Goal: Task Accomplishment & Management: Manage account settings

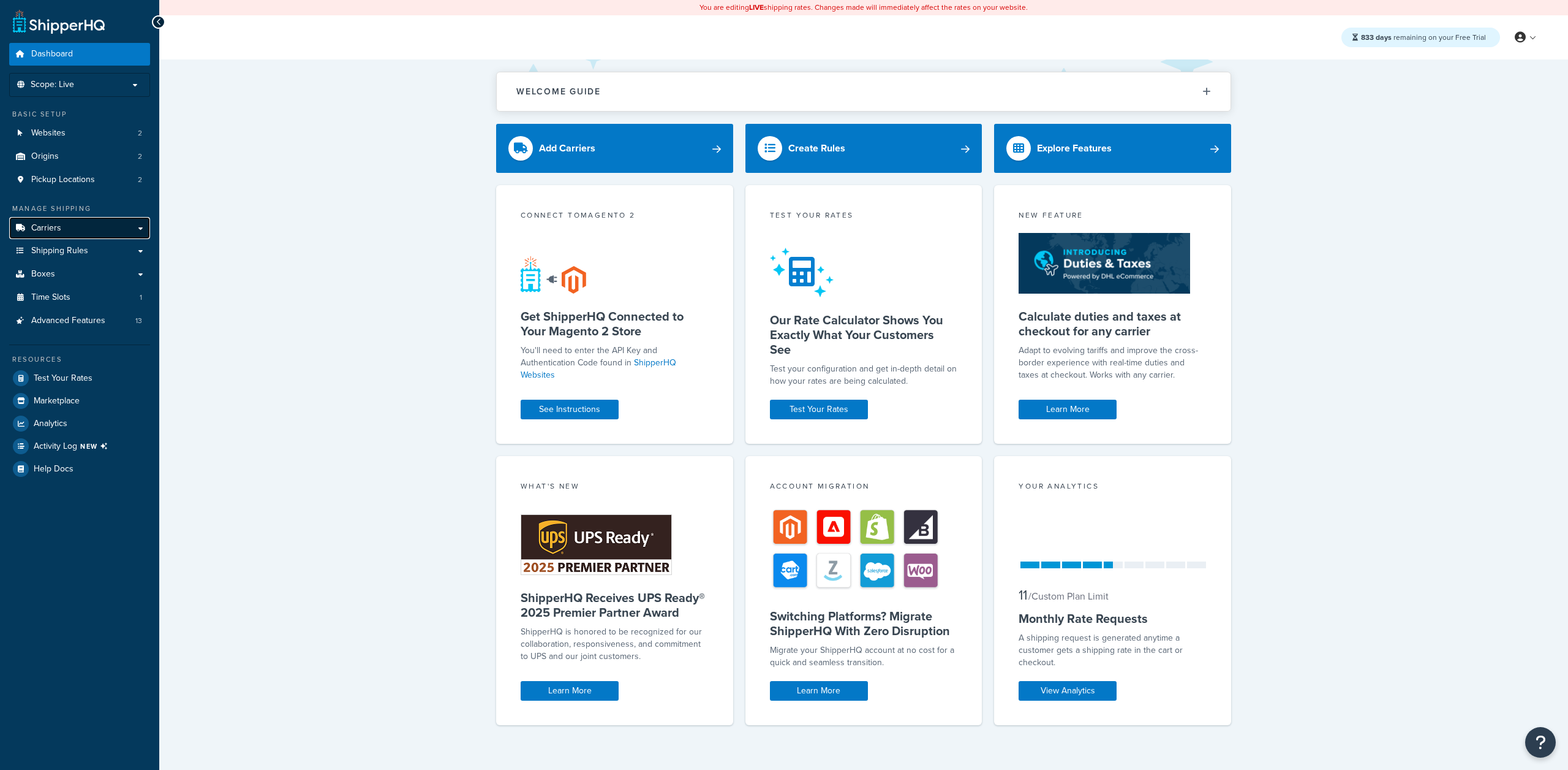
click at [87, 238] on link "Carriers" at bounding box center [79, 228] width 141 height 22
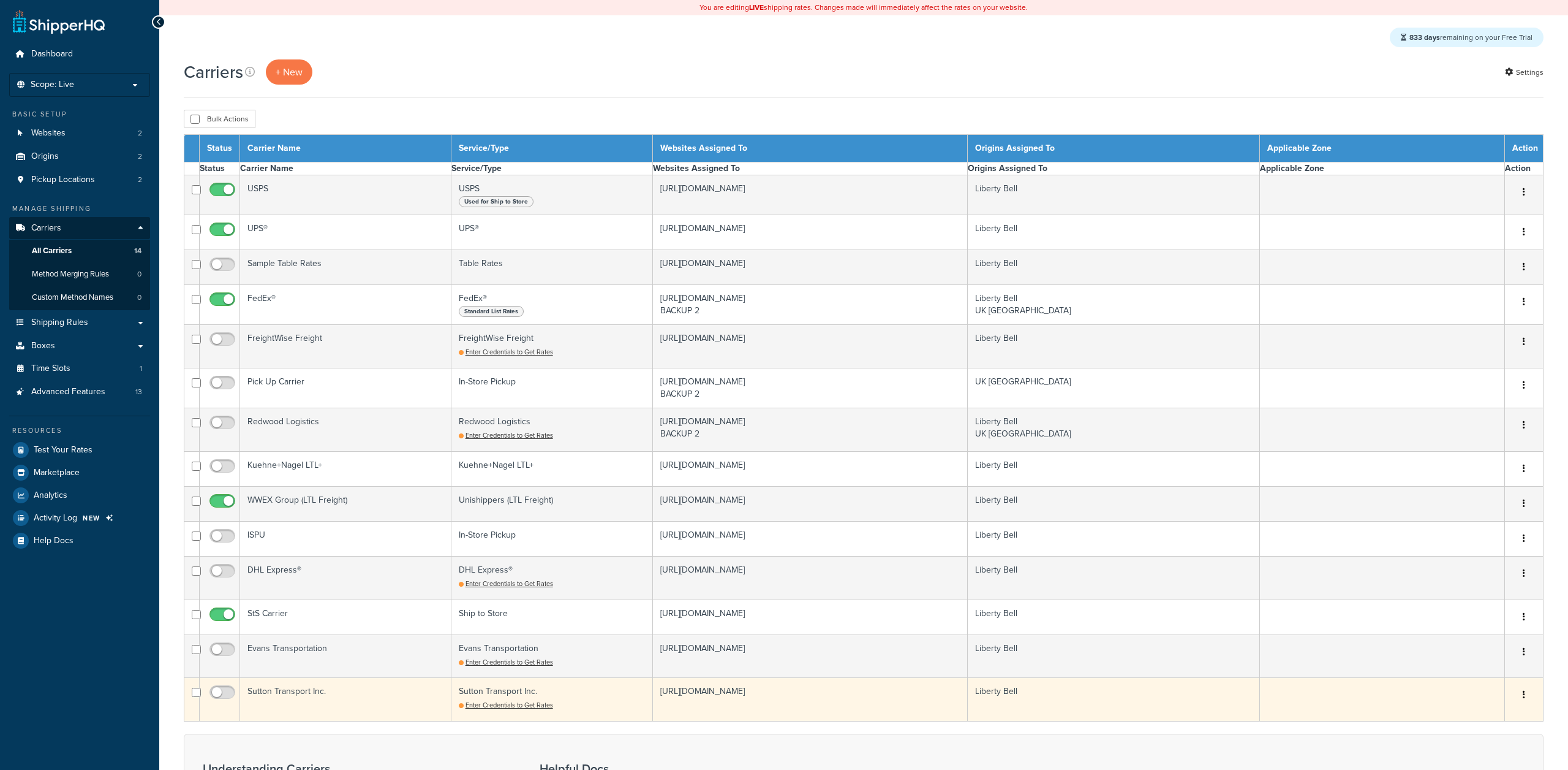
select select "15"
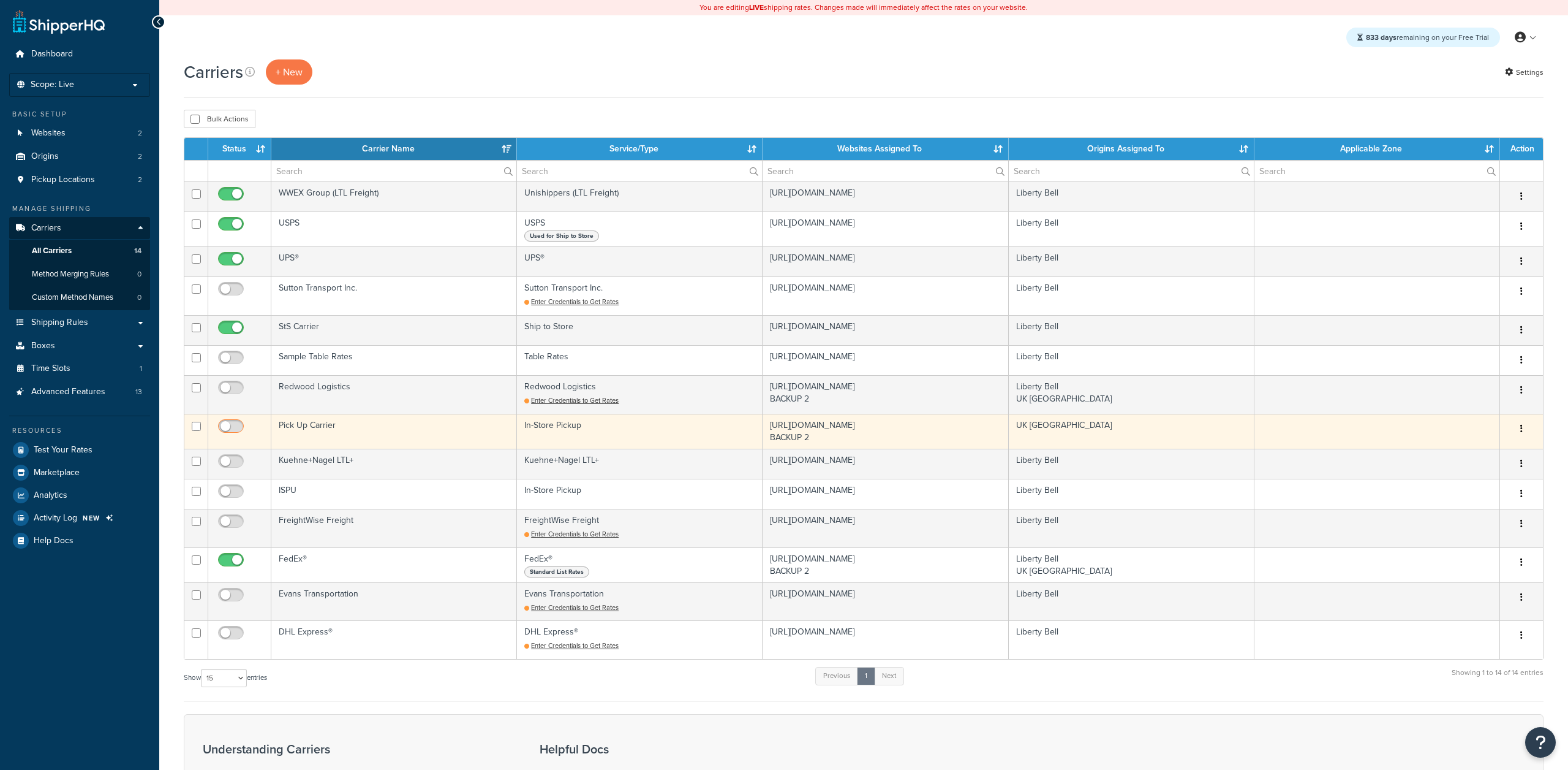
click at [236, 428] on input "checkbox" at bounding box center [232, 429] width 34 height 15
checkbox input "true"
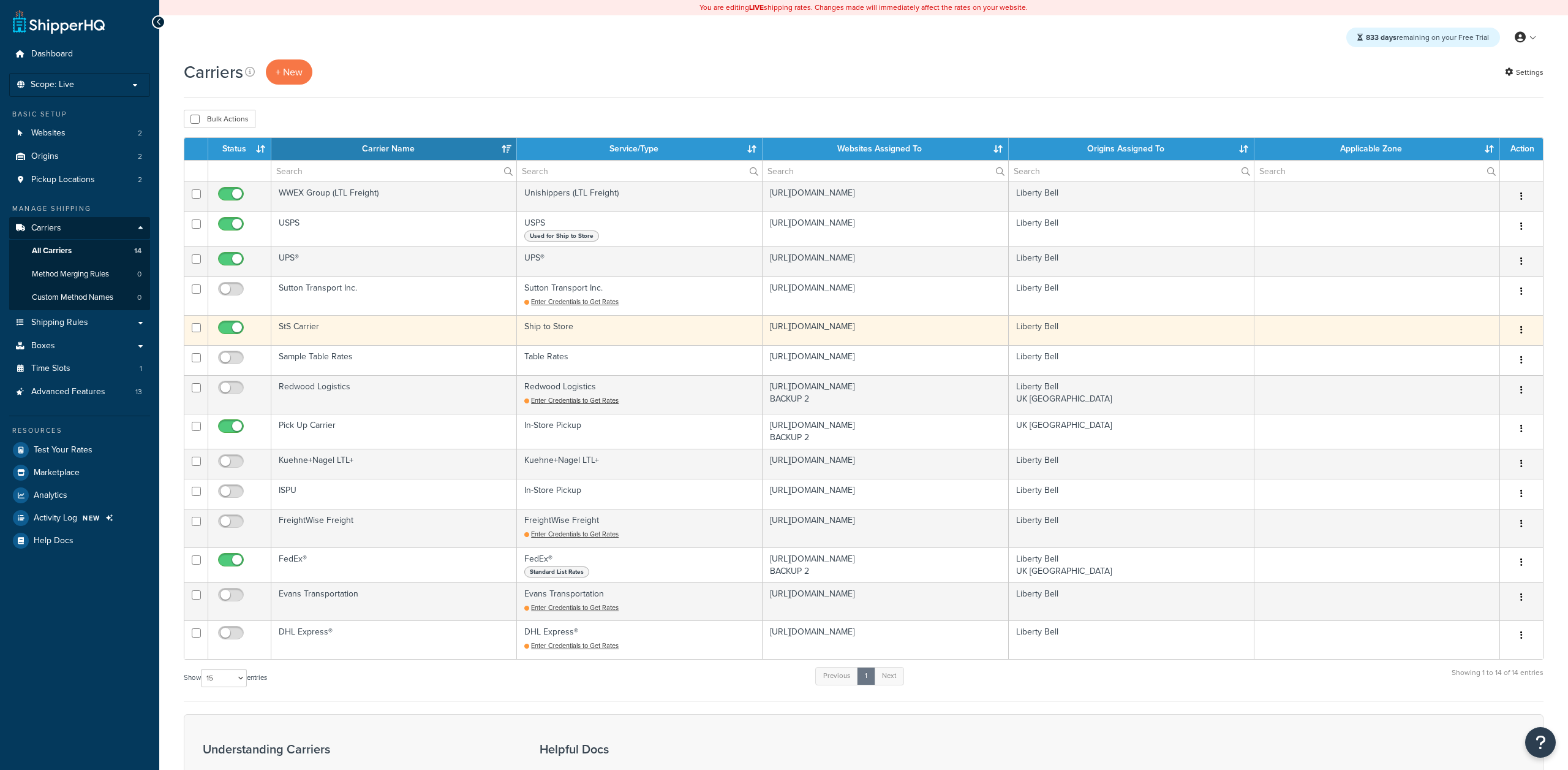
click at [302, 338] on td "StS Carrier" at bounding box center [394, 330] width 245 height 30
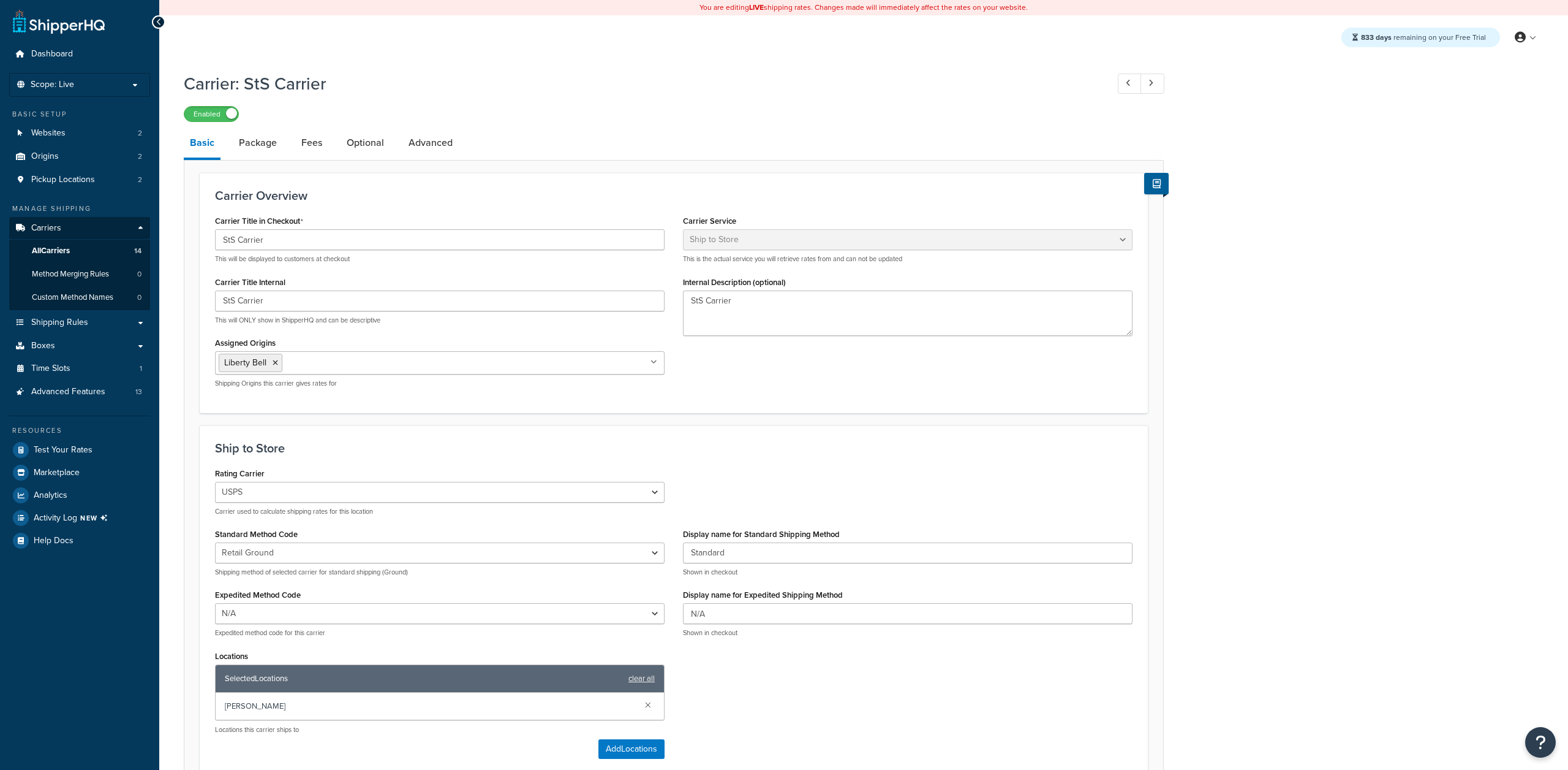
select select "shipToStore"
select select "559194"
click at [341, 496] on select "USPS UPS® Sample Table Rates FedEx® FreightWise Freight Redwood Logistics Kuehn…" at bounding box center [439, 492] width 450 height 21
click at [66, 142] on link "Websites 2" at bounding box center [79, 133] width 141 height 22
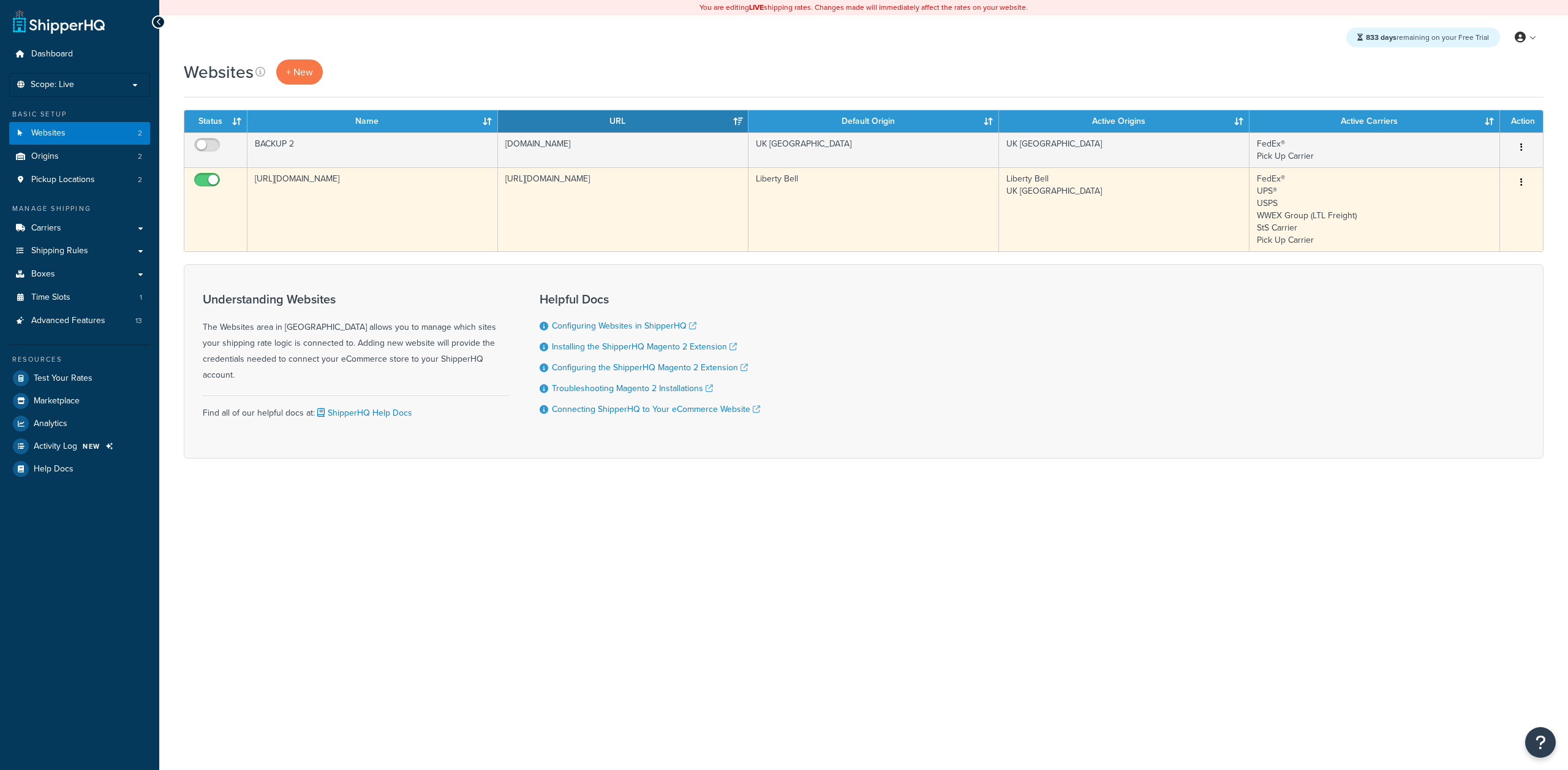
click at [219, 178] on input "checkbox" at bounding box center [208, 182] width 34 height 15
checkbox input "false"
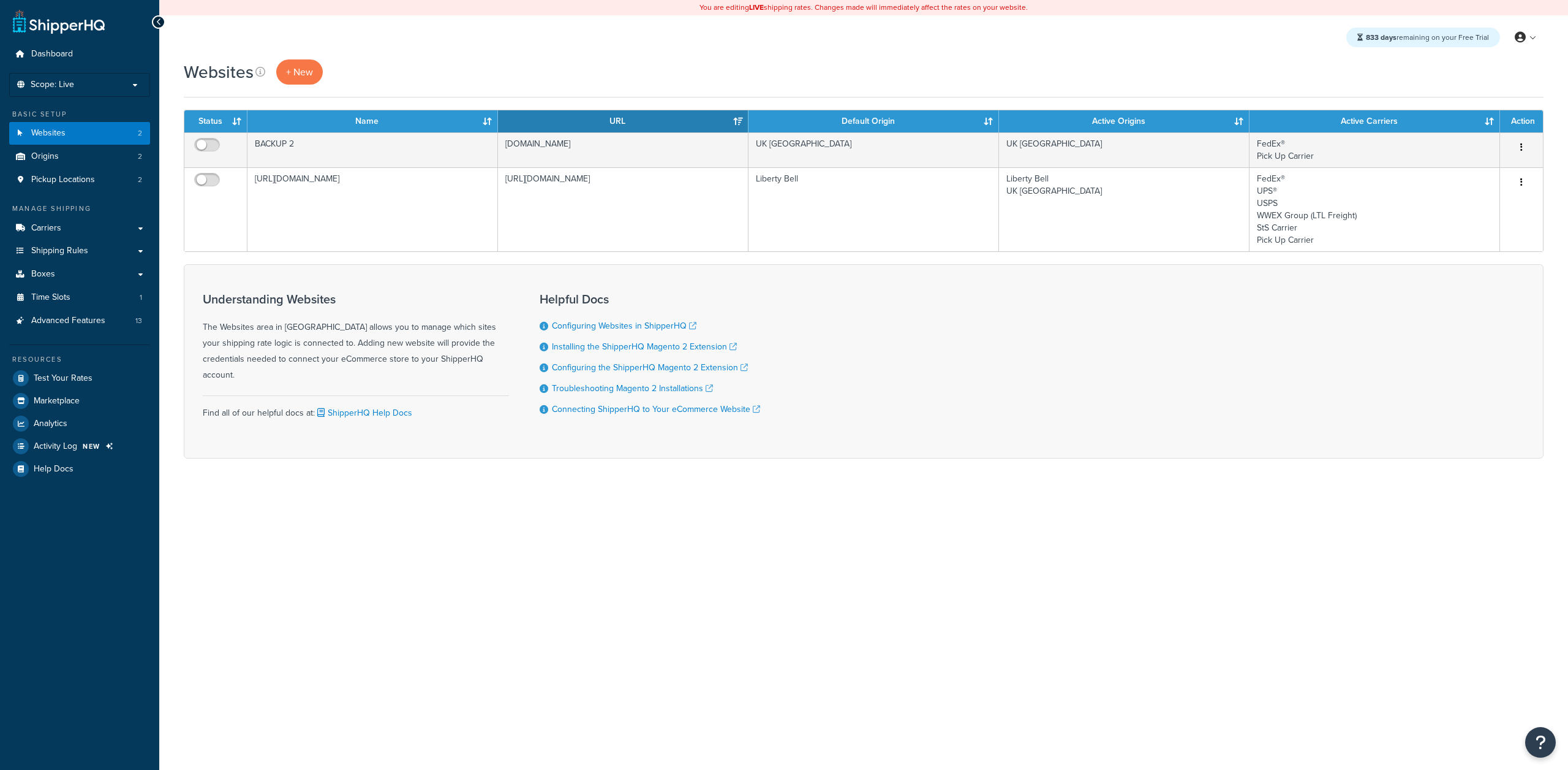
click at [609, 43] on div "833 days remaining on your Free Trial My Profile Billing Global Settings Contac…" at bounding box center [863, 37] width 1408 height 44
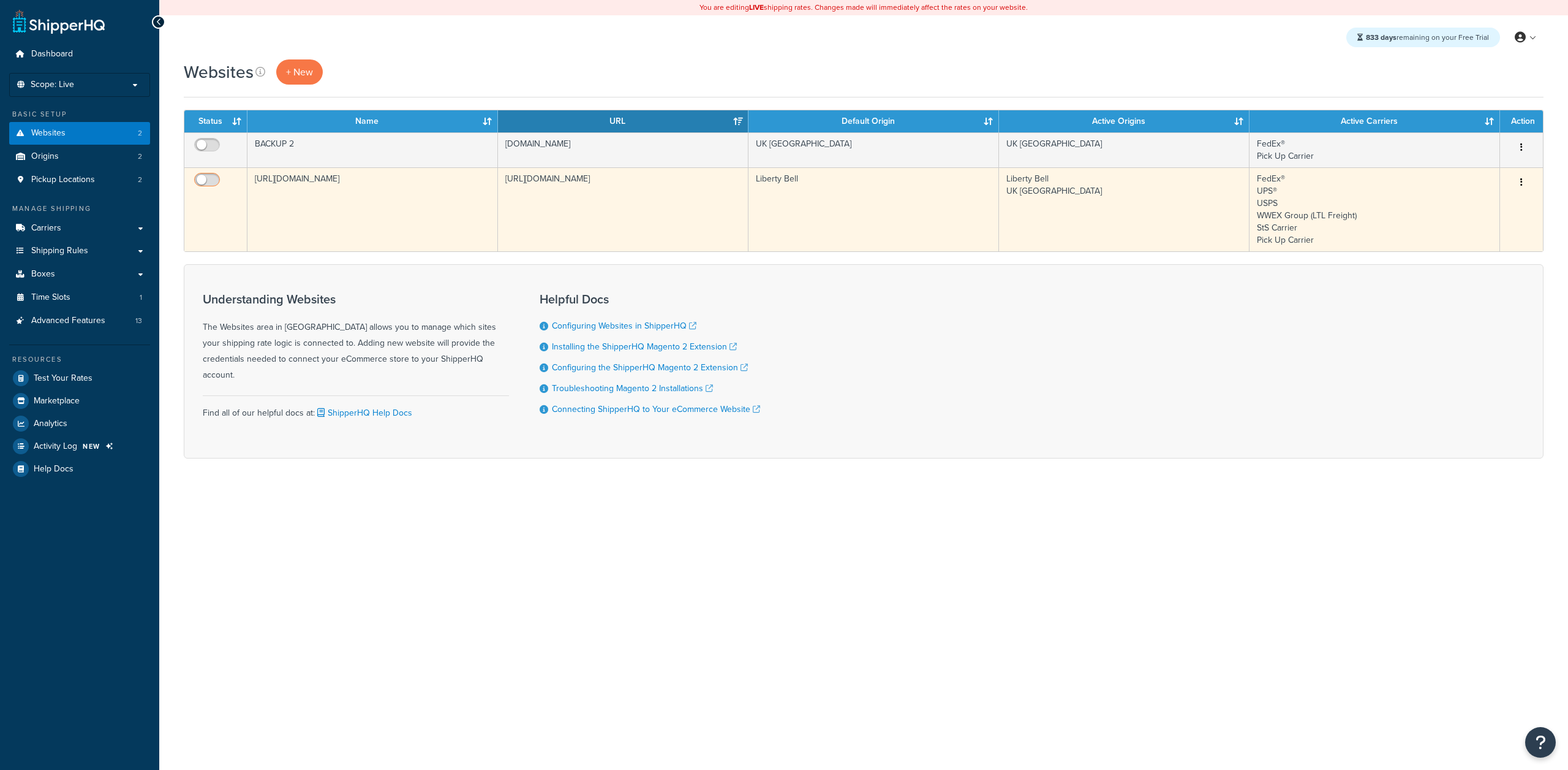
click at [204, 180] on input "checkbox" at bounding box center [208, 182] width 34 height 15
checkbox input "true"
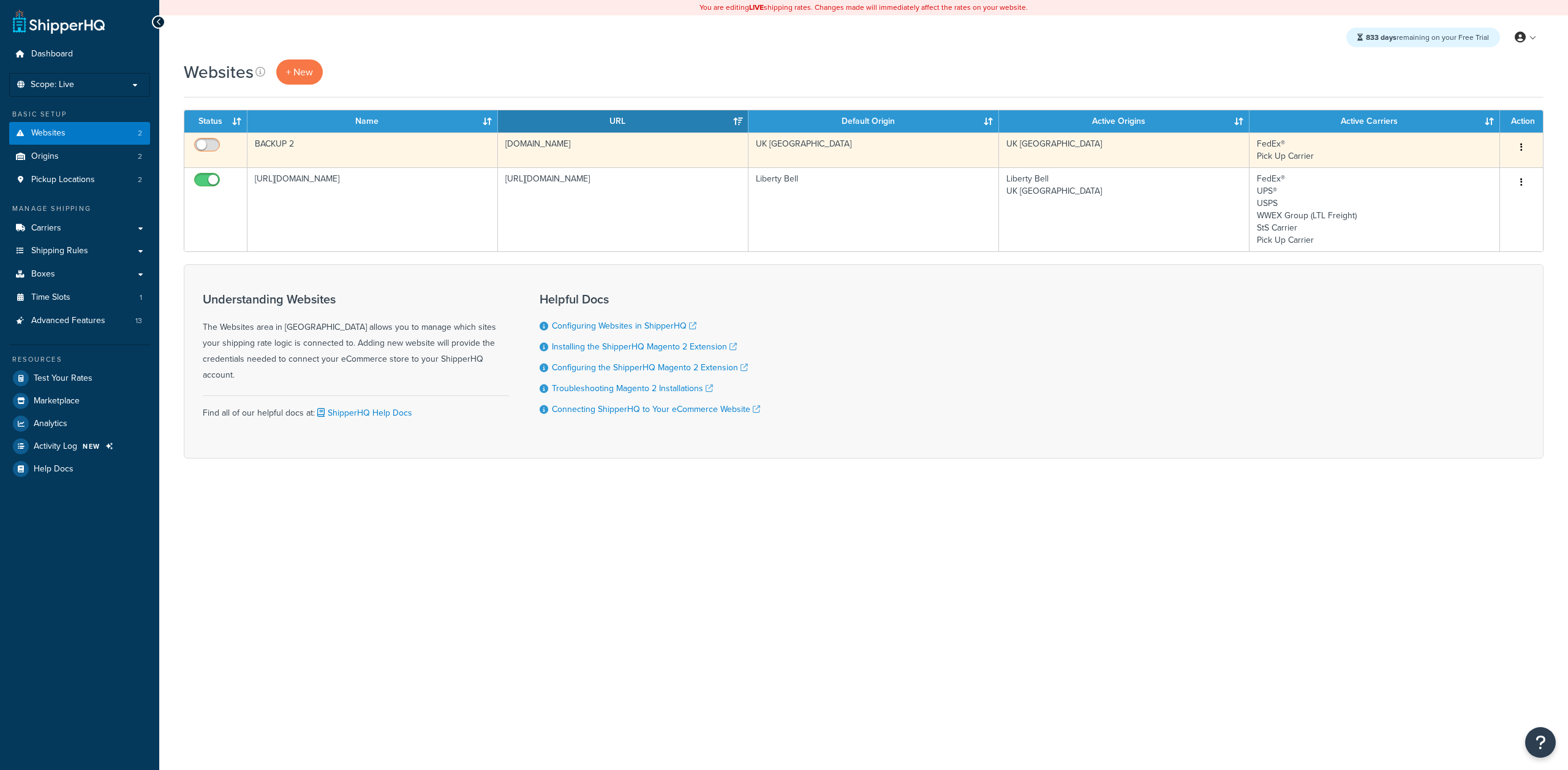
click at [207, 141] on input "checkbox" at bounding box center [208, 148] width 34 height 15
checkbox input "false"
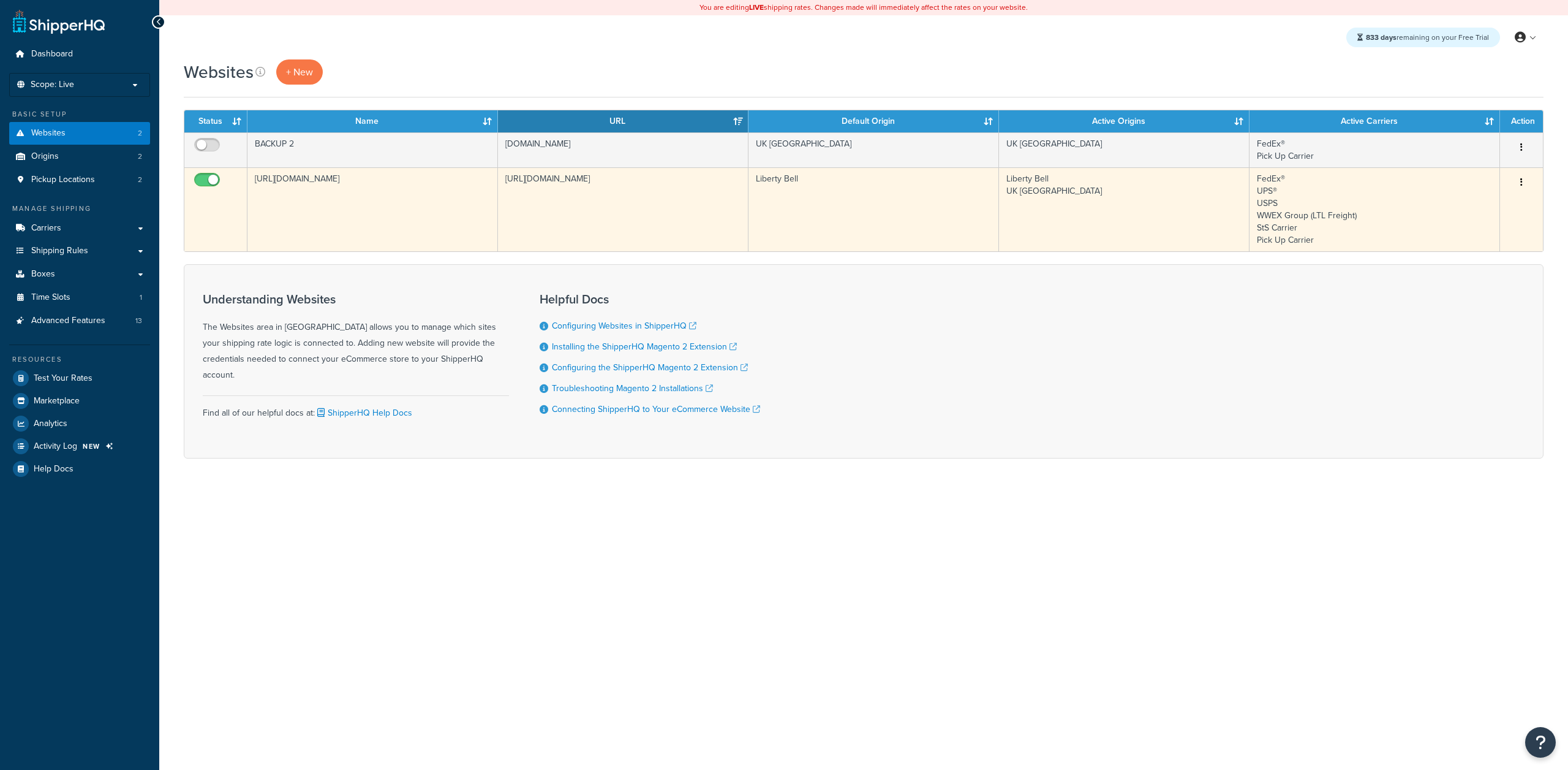
click at [205, 184] on input "checkbox" at bounding box center [208, 182] width 34 height 15
checkbox input "true"
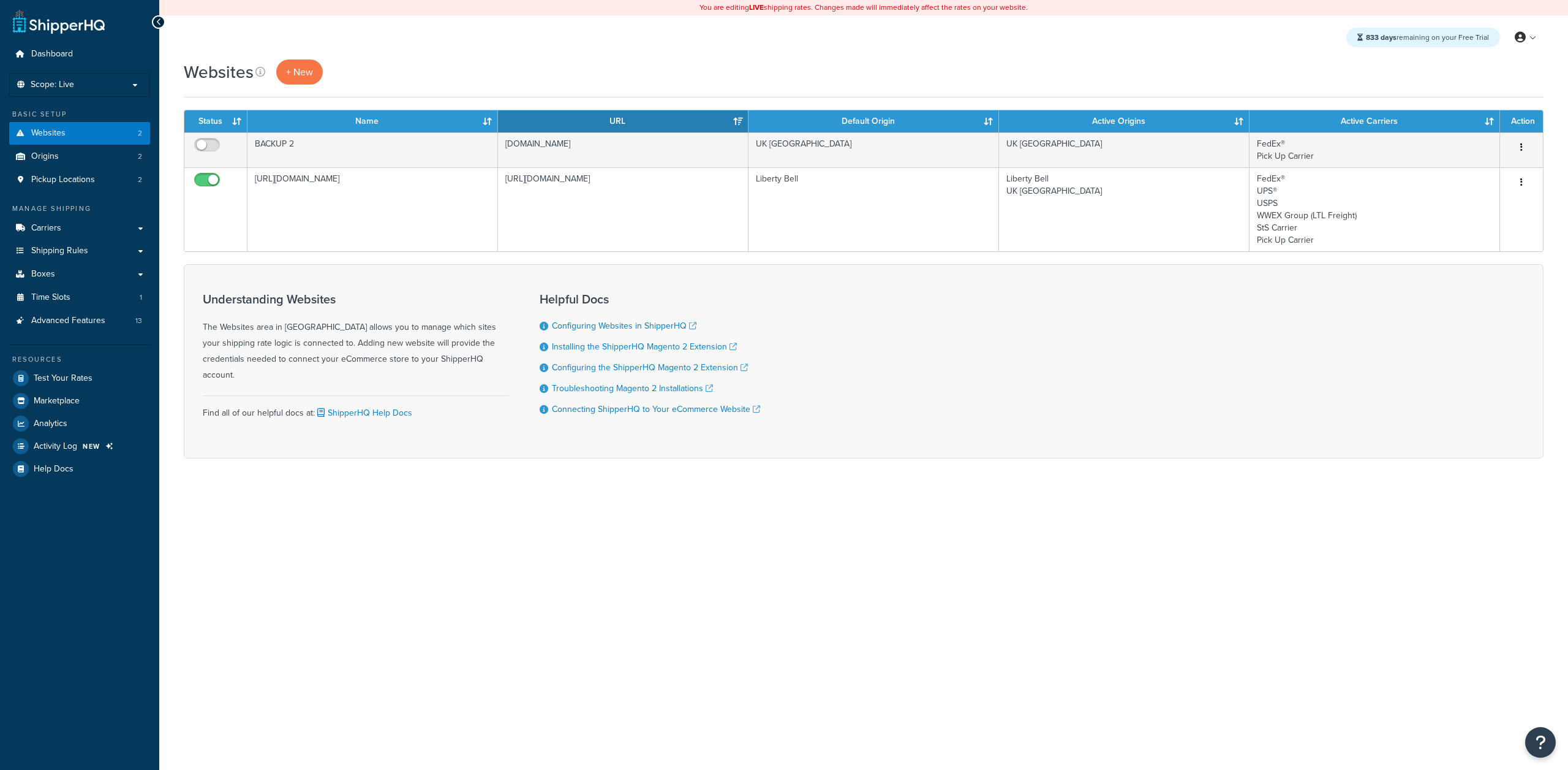
click at [207, 128] on th "Status" at bounding box center [216, 122] width 63 height 22
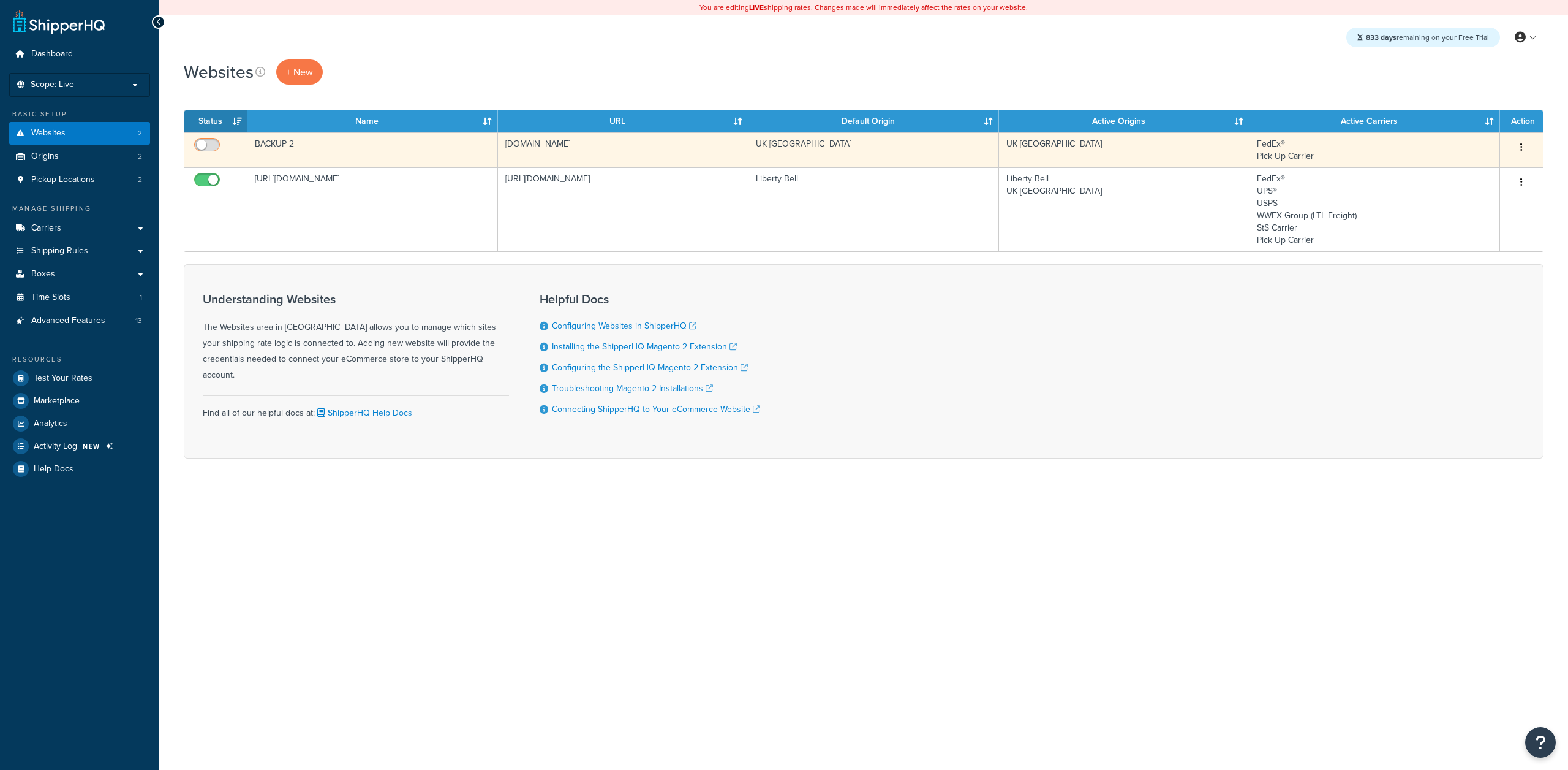
click at [208, 148] on input "checkbox" at bounding box center [208, 148] width 34 height 15
checkbox input "true"
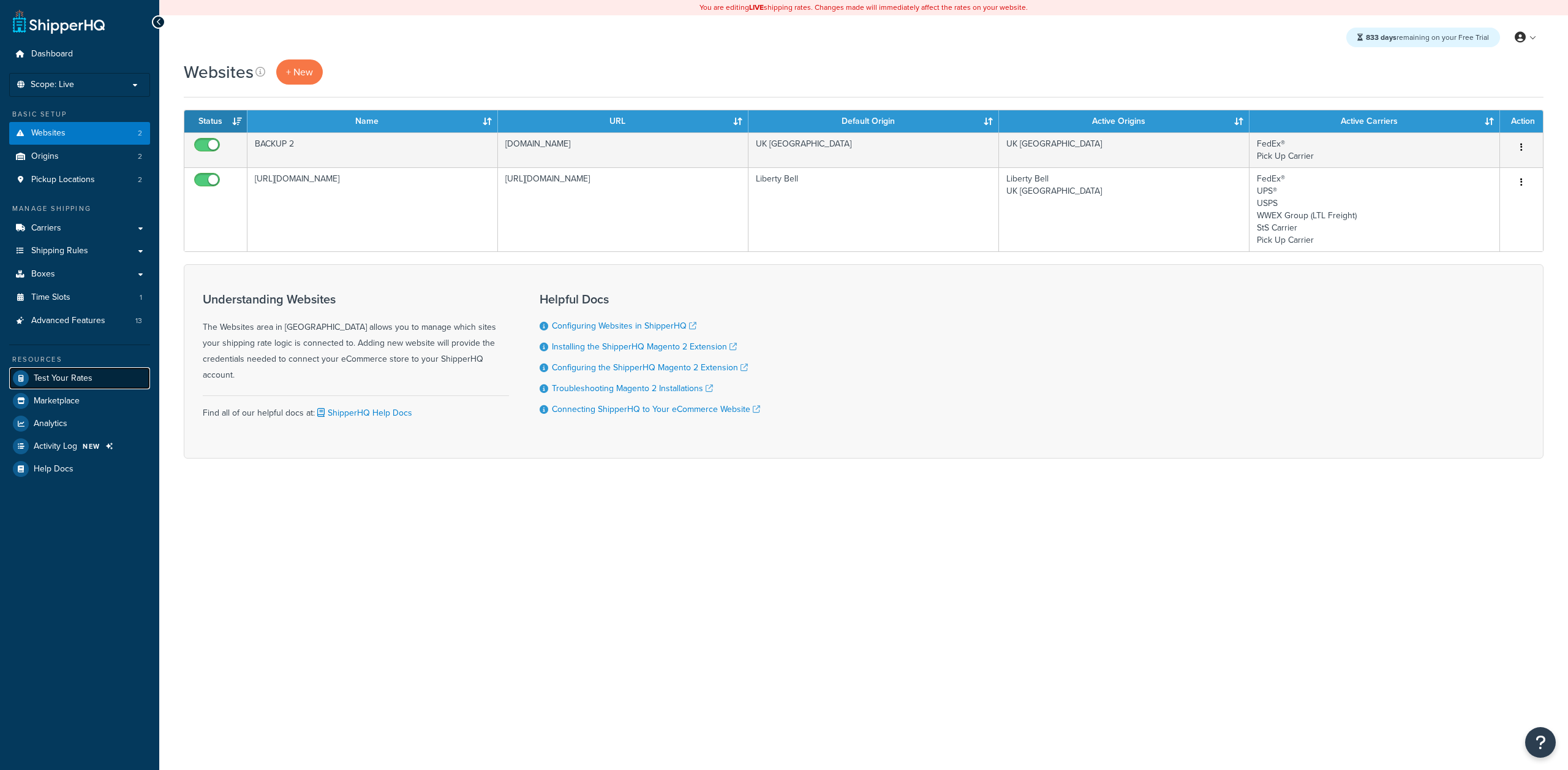
click at [74, 373] on span "Test Your Rates" at bounding box center [63, 378] width 59 height 10
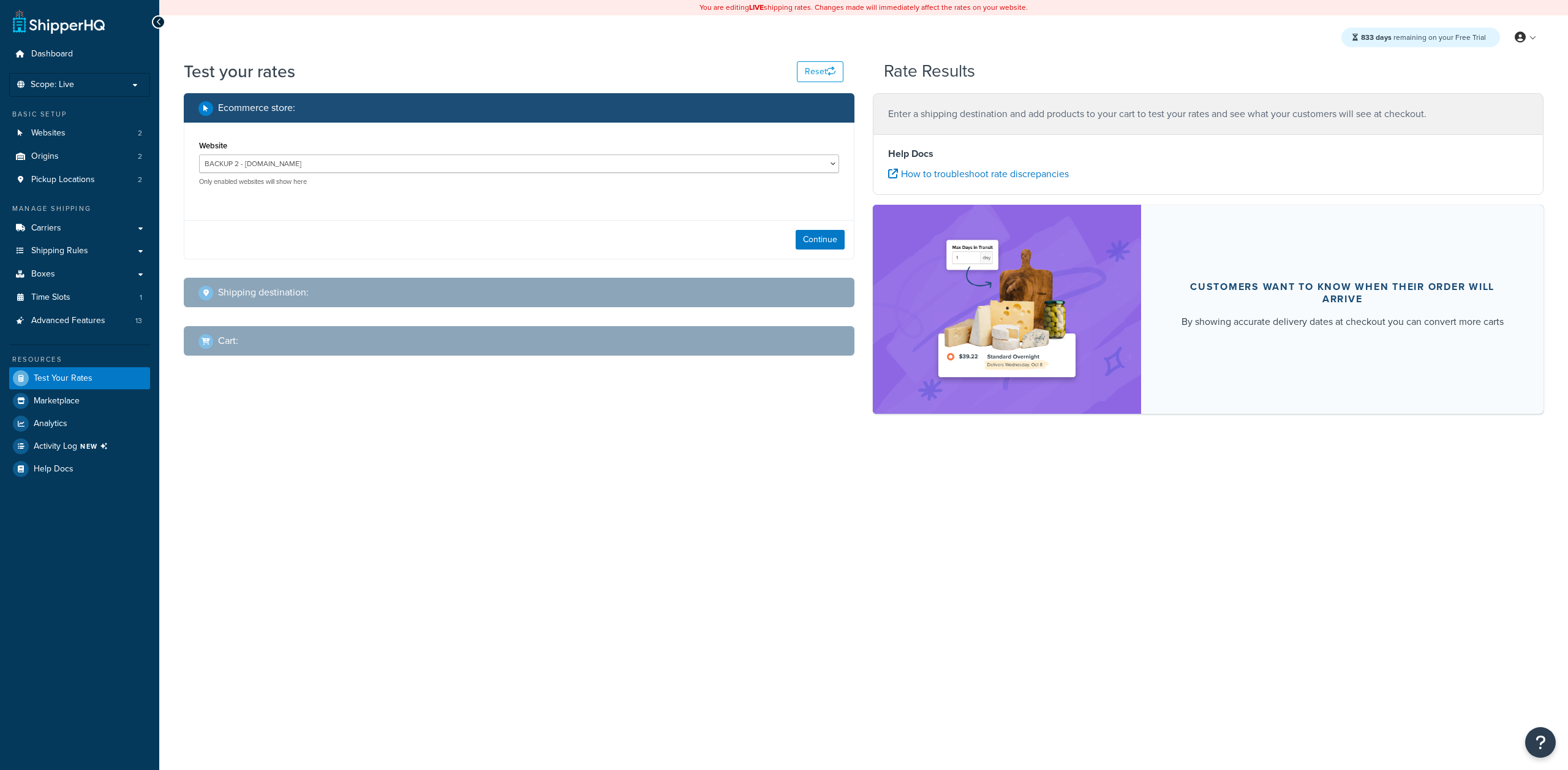
click at [488, 176] on div "BACKUP 2 - shippahECHKUE-v1.com https://shipperhq.com/ - https://shipperhq.com/…" at bounding box center [519, 171] width 640 height 32
click at [486, 160] on select "BACKUP 2 - shippahECHKUE-v1.com https://shipperhq.com/ - https://shipperhq.com/" at bounding box center [519, 164] width 640 height 18
select select "1060aa55616e7d54cef1b290e9eea05b"
click at [199, 155] on select "BACKUP 2 - shippahECHKUE-v1.com https://shipperhq.com/ - https://shipperhq.com/" at bounding box center [519, 164] width 640 height 18
click at [822, 244] on button "Continue" at bounding box center [819, 239] width 49 height 19
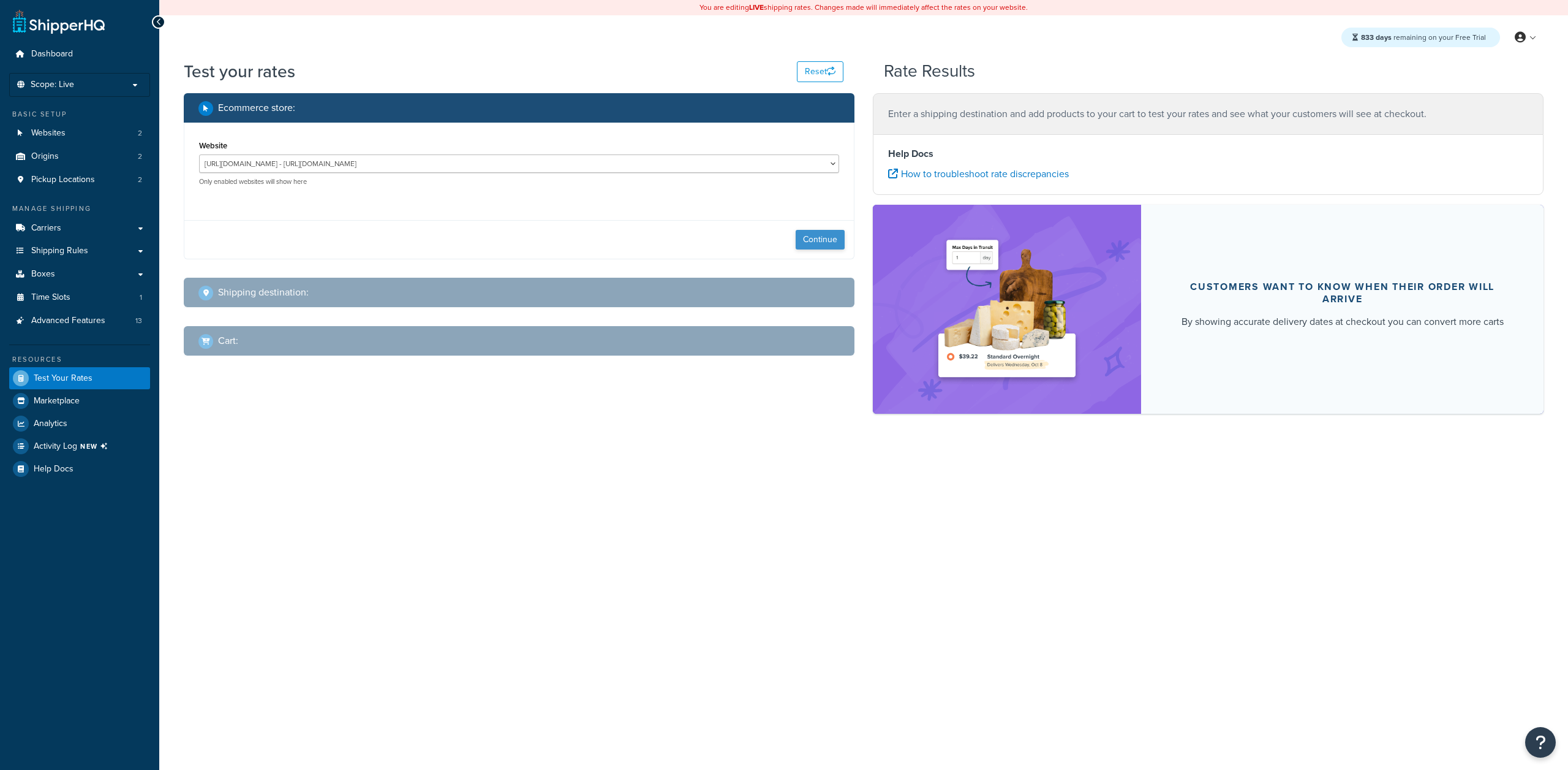
select select "TX"
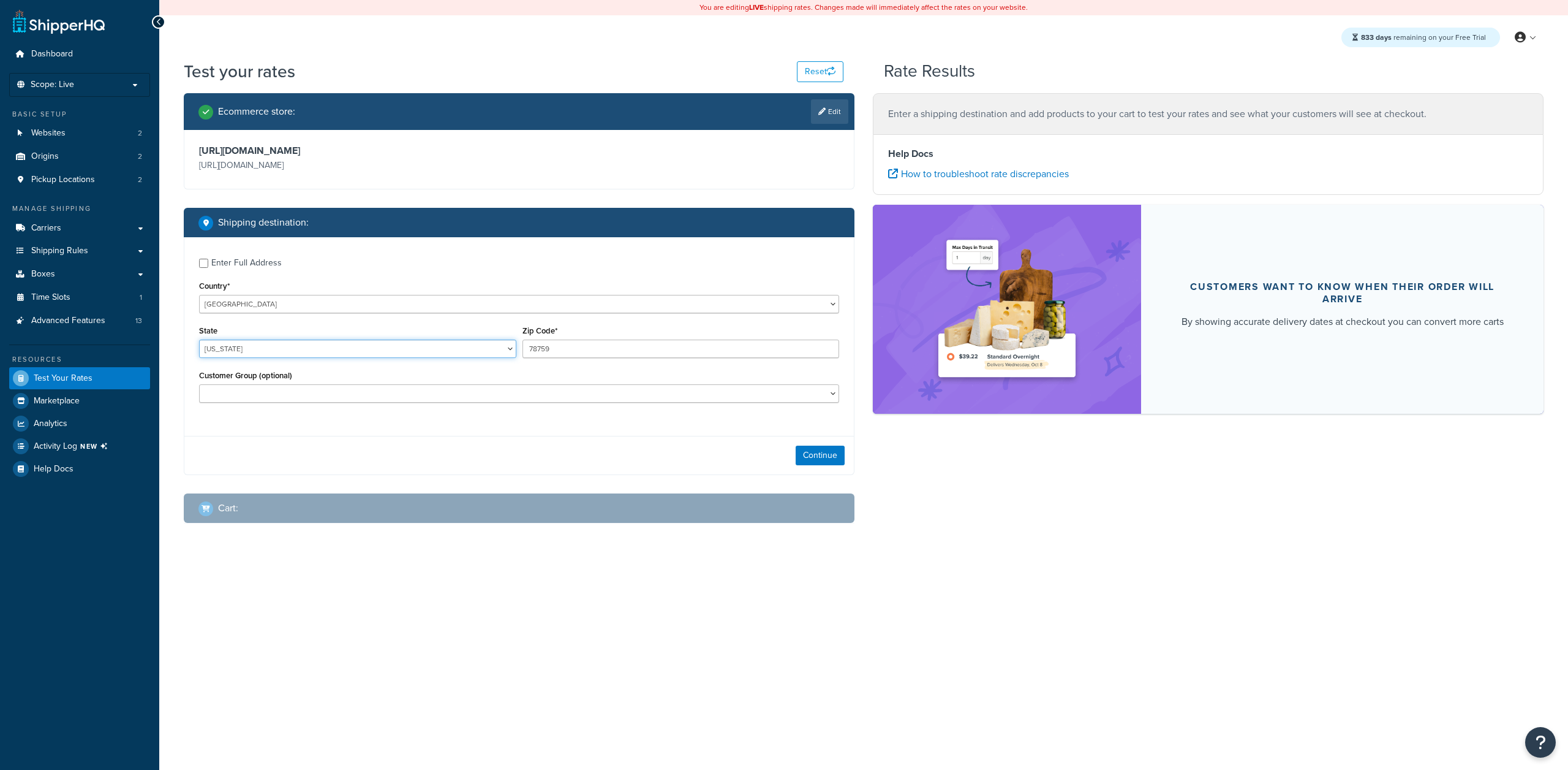
click at [263, 351] on select "[US_STATE] [US_STATE] [US_STATE] [US_STATE] [US_STATE] Armed Forces Americas Ar…" at bounding box center [358, 348] width 317 height 18
click at [199, 340] on select "[US_STATE] [US_STATE] [US_STATE] [US_STATE] [US_STATE] Armed Forces Americas Ar…" at bounding box center [358, 348] width 317 height 18
click at [836, 453] on button "Continue" at bounding box center [819, 455] width 49 height 19
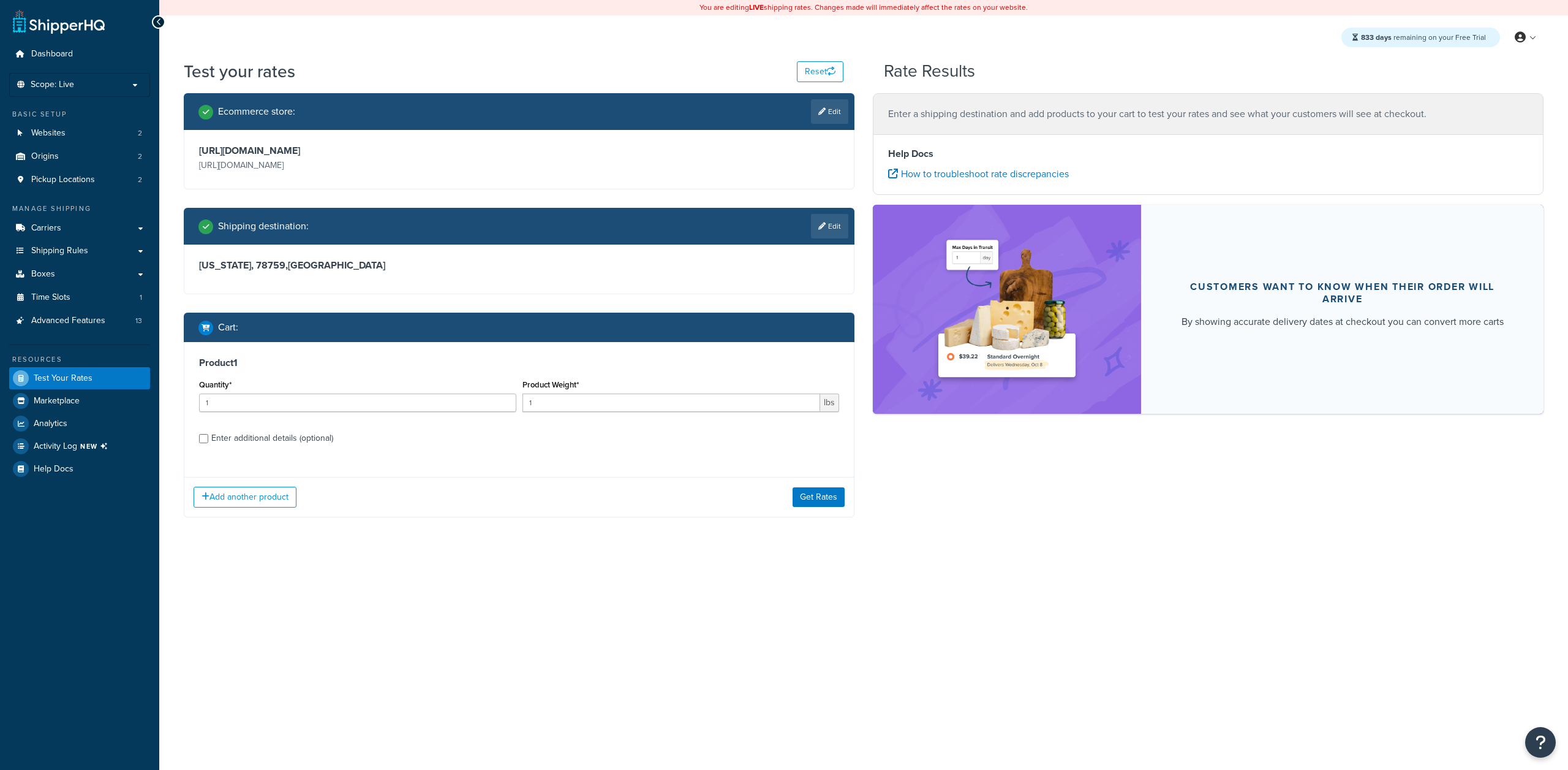
click at [642, 422] on div "Product 1 Quantity* 1 Product Weight* 1 lbs Enter additional details (optional)" at bounding box center [519, 404] width 669 height 126
click at [642, 419] on div "Product Weight* 1 lbs" at bounding box center [681, 399] width 323 height 45
click at [640, 403] on input "1" at bounding box center [672, 402] width 298 height 18
type input "10"
click at [808, 490] on button "Get Rates" at bounding box center [818, 496] width 52 height 19
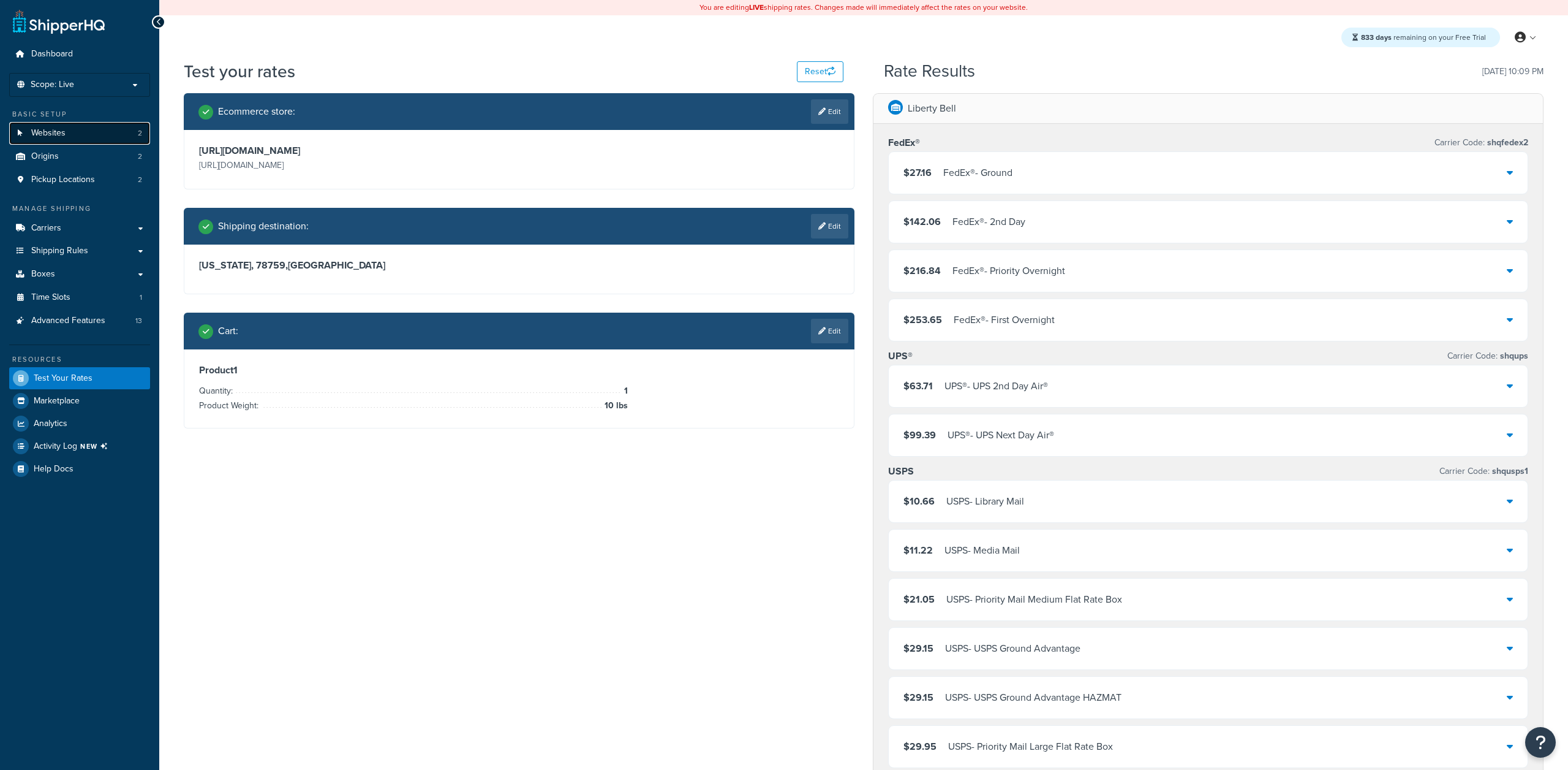
click at [71, 136] on link "Websites 2" at bounding box center [79, 133] width 141 height 22
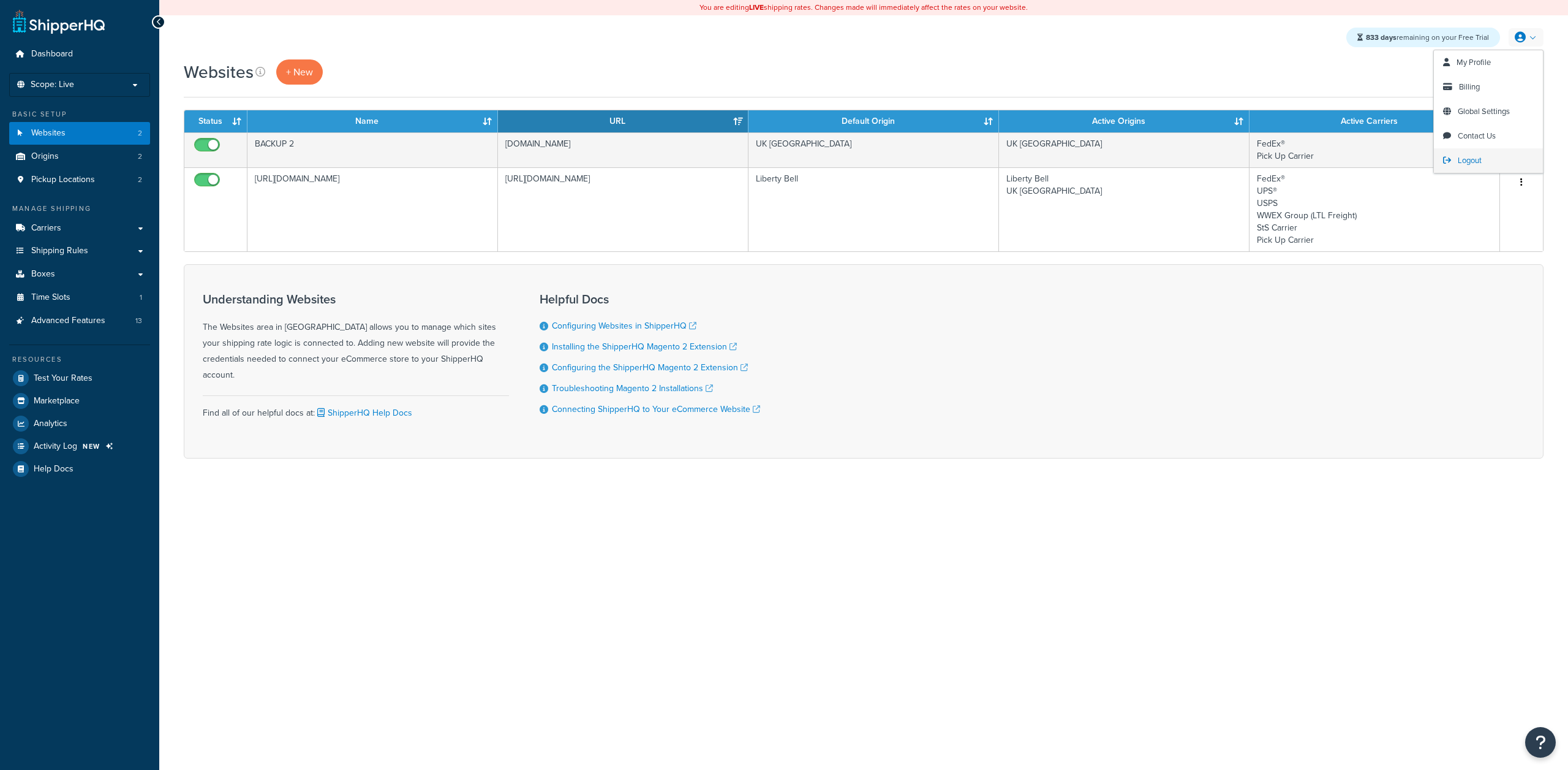
click at [1454, 151] on link "Logout" at bounding box center [1488, 160] width 109 height 25
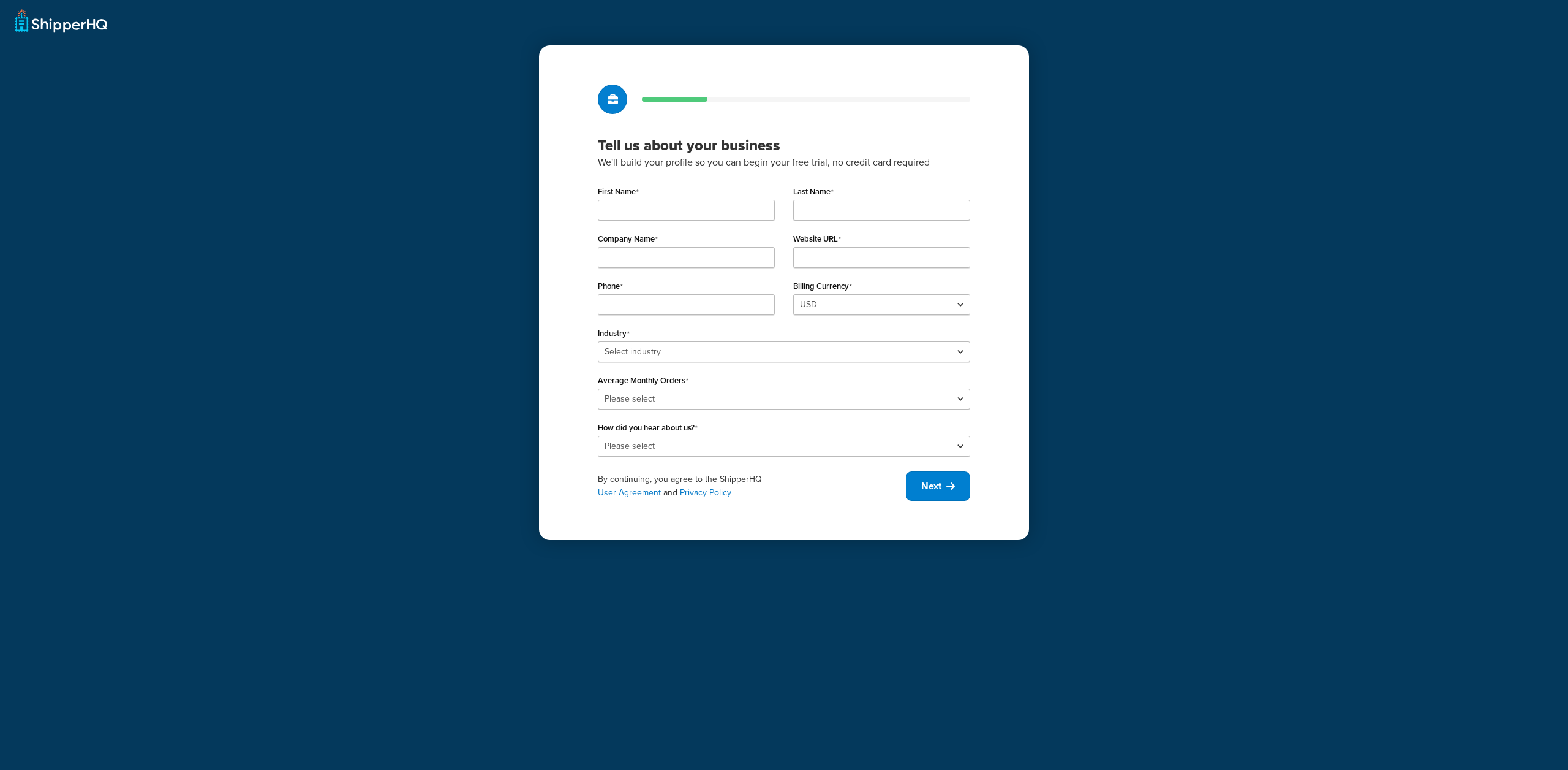
click at [646, 197] on div "First Name" at bounding box center [686, 201] width 177 height 38
click at [646, 211] on input "First Name" at bounding box center [686, 210] width 177 height 21
type input "Muriuh"
type input "Liberty Bell"
click at [829, 218] on input "Last Name" at bounding box center [881, 210] width 177 height 21
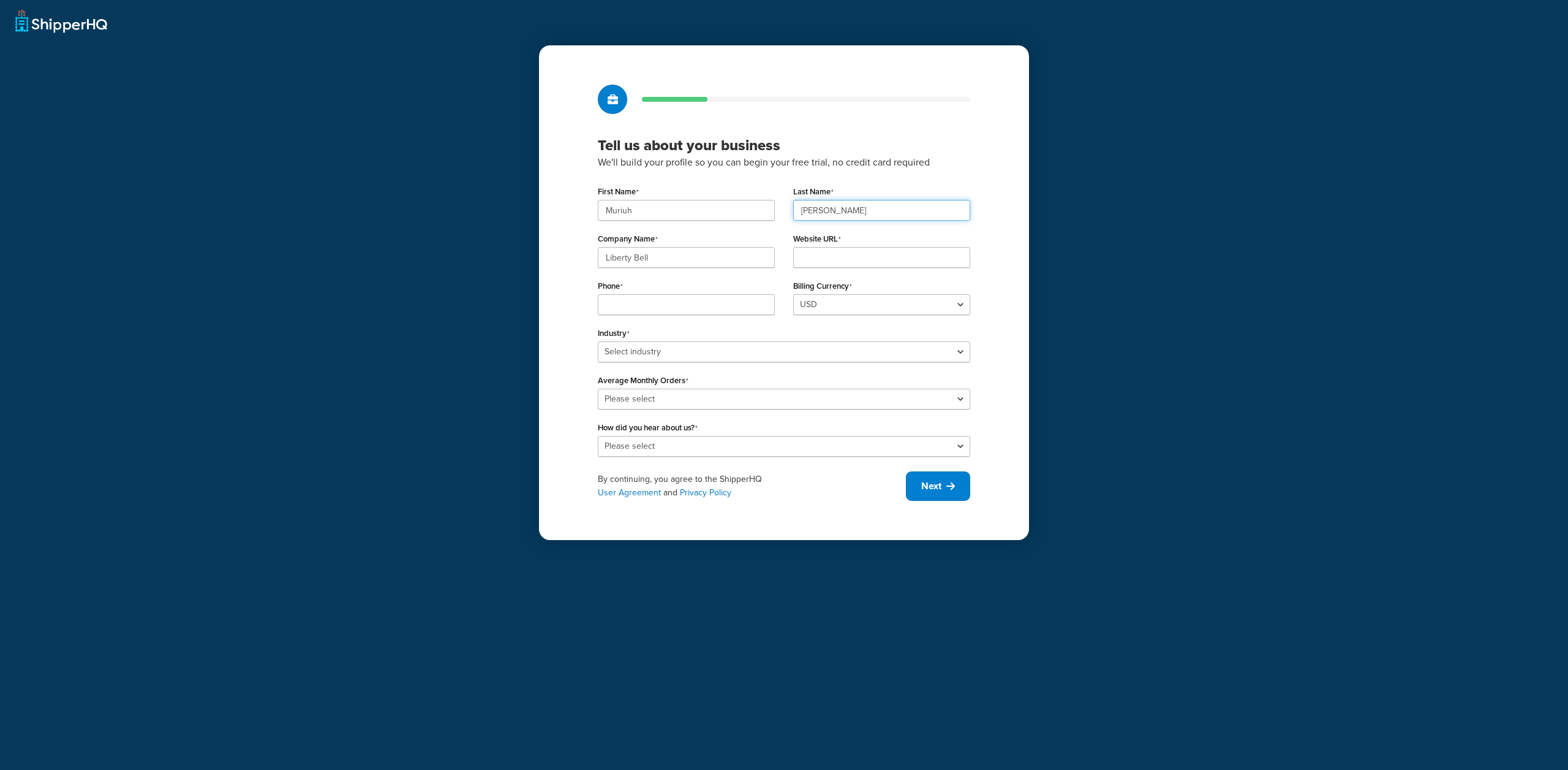
type input "Kurry"
click at [624, 310] on input "Phone" at bounding box center [686, 305] width 177 height 21
type input "5553336969"
click at [813, 274] on div "Website URL" at bounding box center [882, 253] width 196 height 47
click at [818, 263] on input "Website URL" at bounding box center [881, 257] width 177 height 21
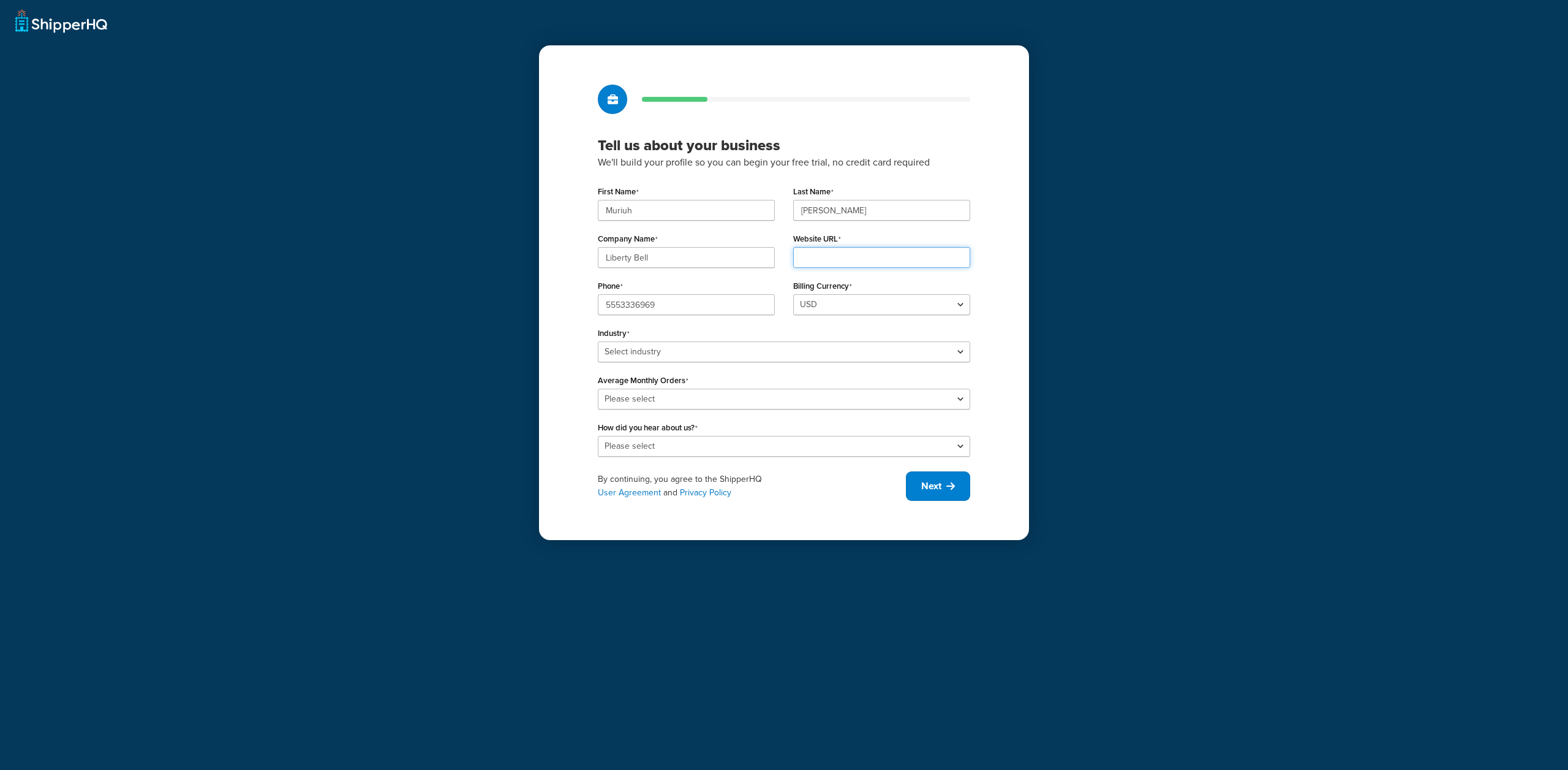
type input "shippahechkue.com"
click at [660, 351] on select "Select industry Automotive Adult Agriculture Alcohol, Tobacco & CBD Arts & Craf…" at bounding box center [784, 352] width 372 height 21
select select "12"
click at [598, 342] on select "Select industry Automotive Adult Agriculture Alcohol, Tobacco & CBD Arts & Craf…" at bounding box center [784, 352] width 372 height 21
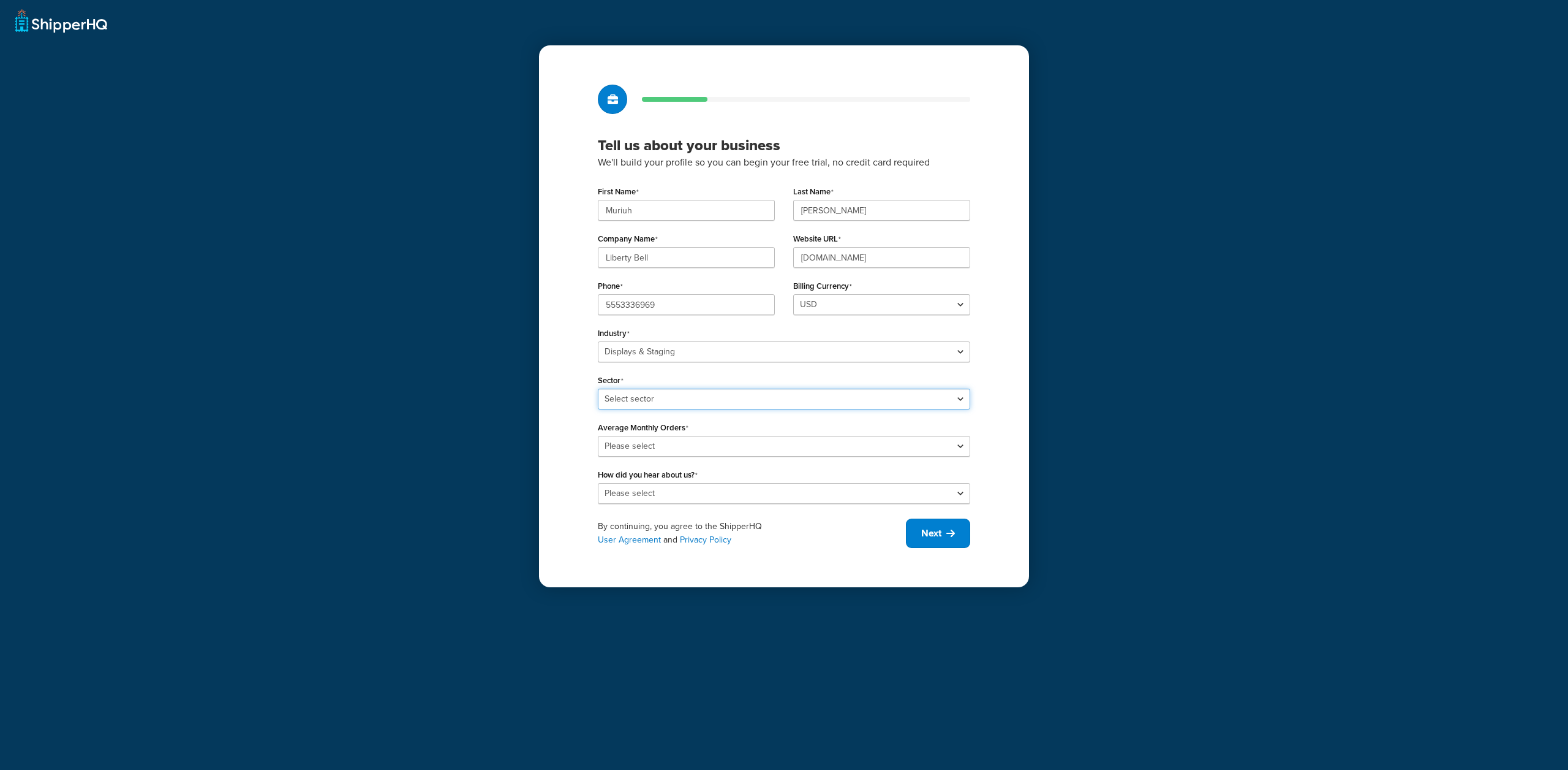
click at [638, 405] on select "Select sector Conferences & Events Retail" at bounding box center [784, 399] width 372 height 21
select select "21"
click at [598, 388] on select "Select sector Conferences & Events Retail" at bounding box center [784, 399] width 372 height 21
click at [633, 437] on select "Please select 0-500 501-1,000 1,001-10,000 10,001-20,000 Over 20,000" at bounding box center [784, 446] width 372 height 21
select select "2"
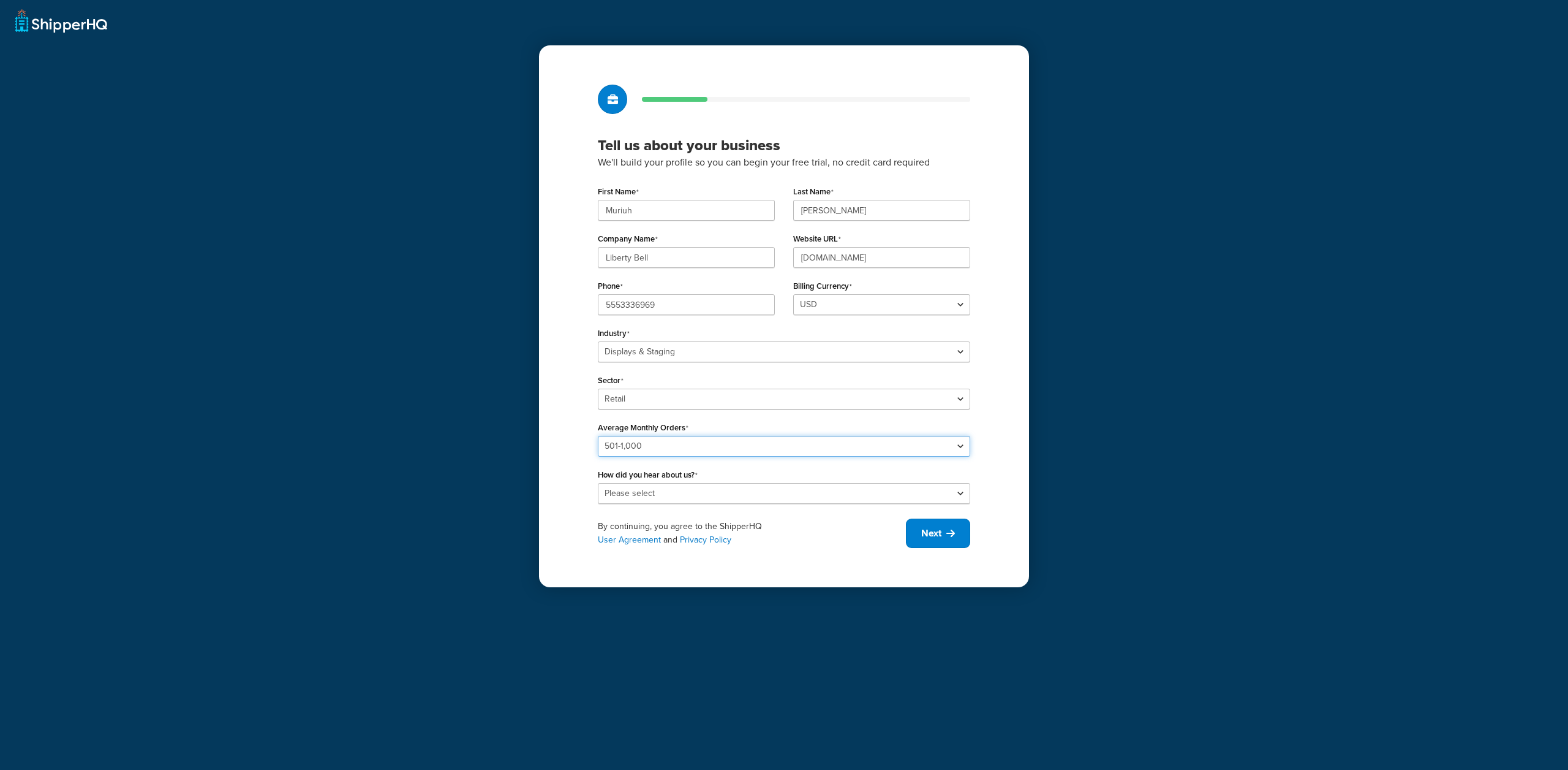
click at [598, 436] on select "Please select 0-500 501-1,000 1,001-10,000 10,001-20,000 Over 20,000" at bounding box center [784, 446] width 372 height 21
click at [634, 492] on select "Please select Online Search App Store or Marketplace Listing Referred by Agency…" at bounding box center [784, 493] width 372 height 21
select select "2"
click at [598, 483] on select "Please select Online Search App Store or Marketplace Listing Referred by Agency…" at bounding box center [784, 493] width 372 height 21
click at [924, 530] on span "Next" at bounding box center [931, 533] width 20 height 14
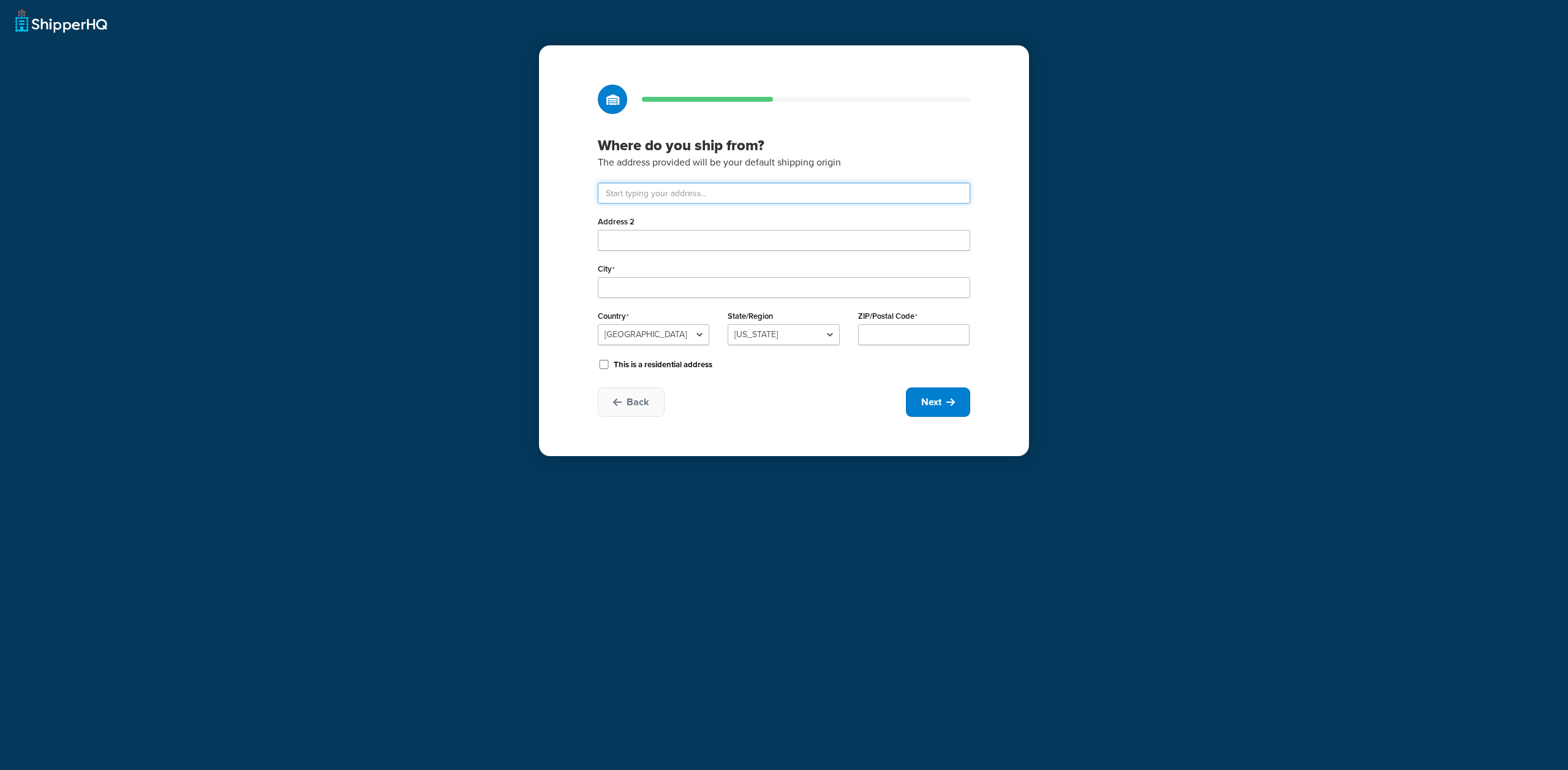
click at [686, 190] on input "text" at bounding box center [784, 193] width 372 height 21
type input "20 W 34th St."
type input "New York"
select select "32"
type input "10118"
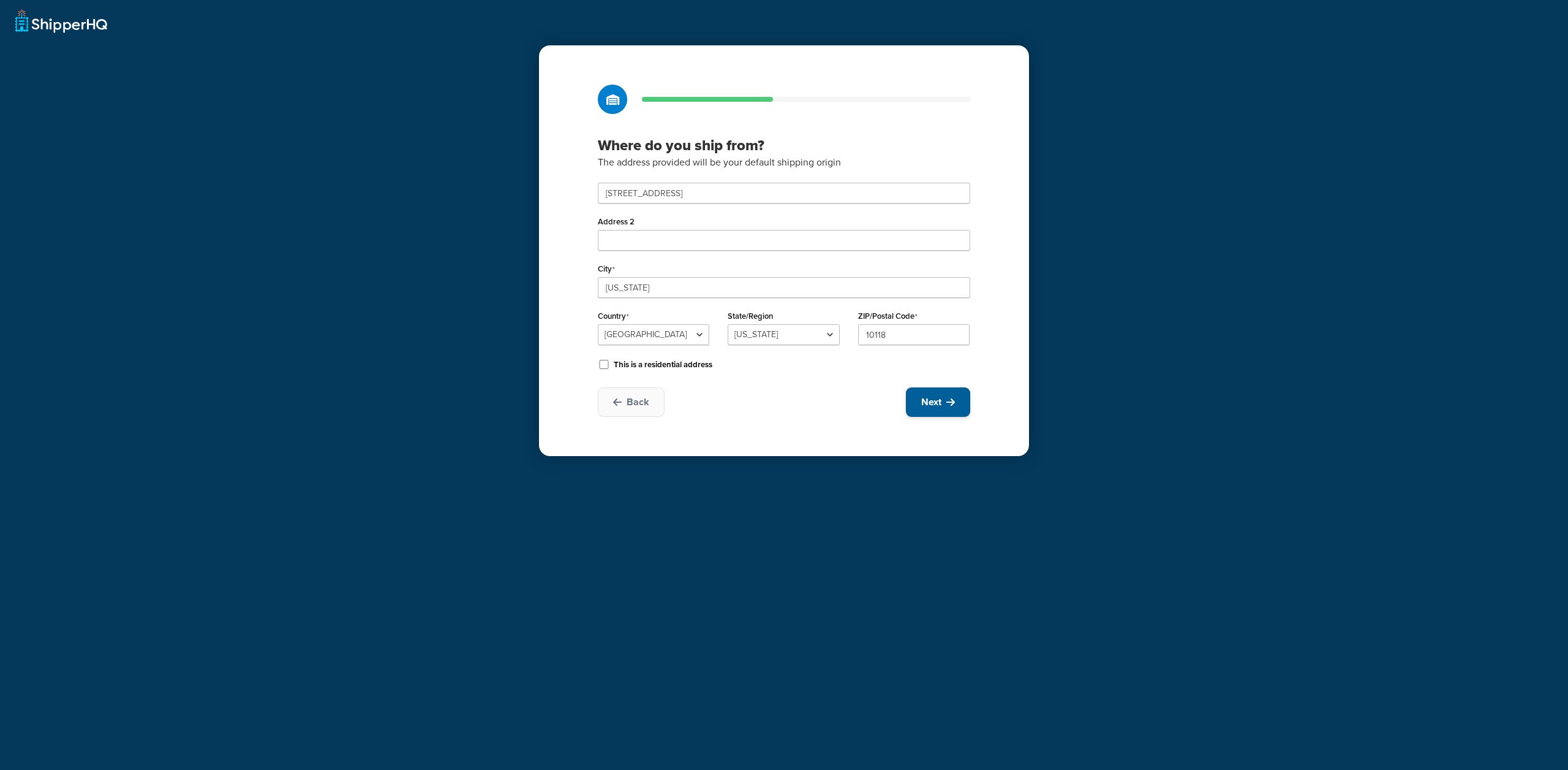
click at [925, 403] on span "Next" at bounding box center [931, 402] width 20 height 14
select select "1"
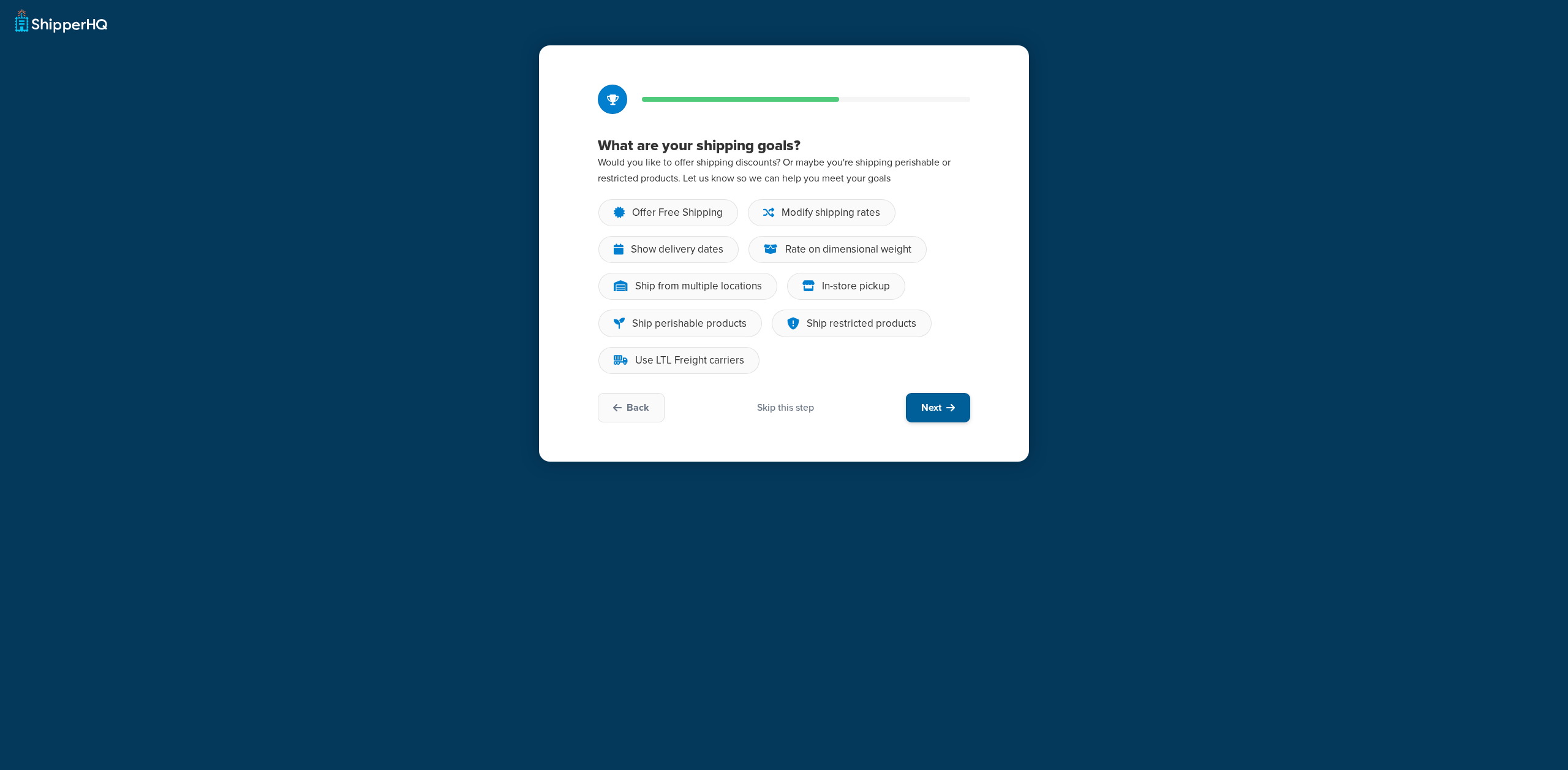
click at [938, 418] on button "Next" at bounding box center [938, 407] width 64 height 30
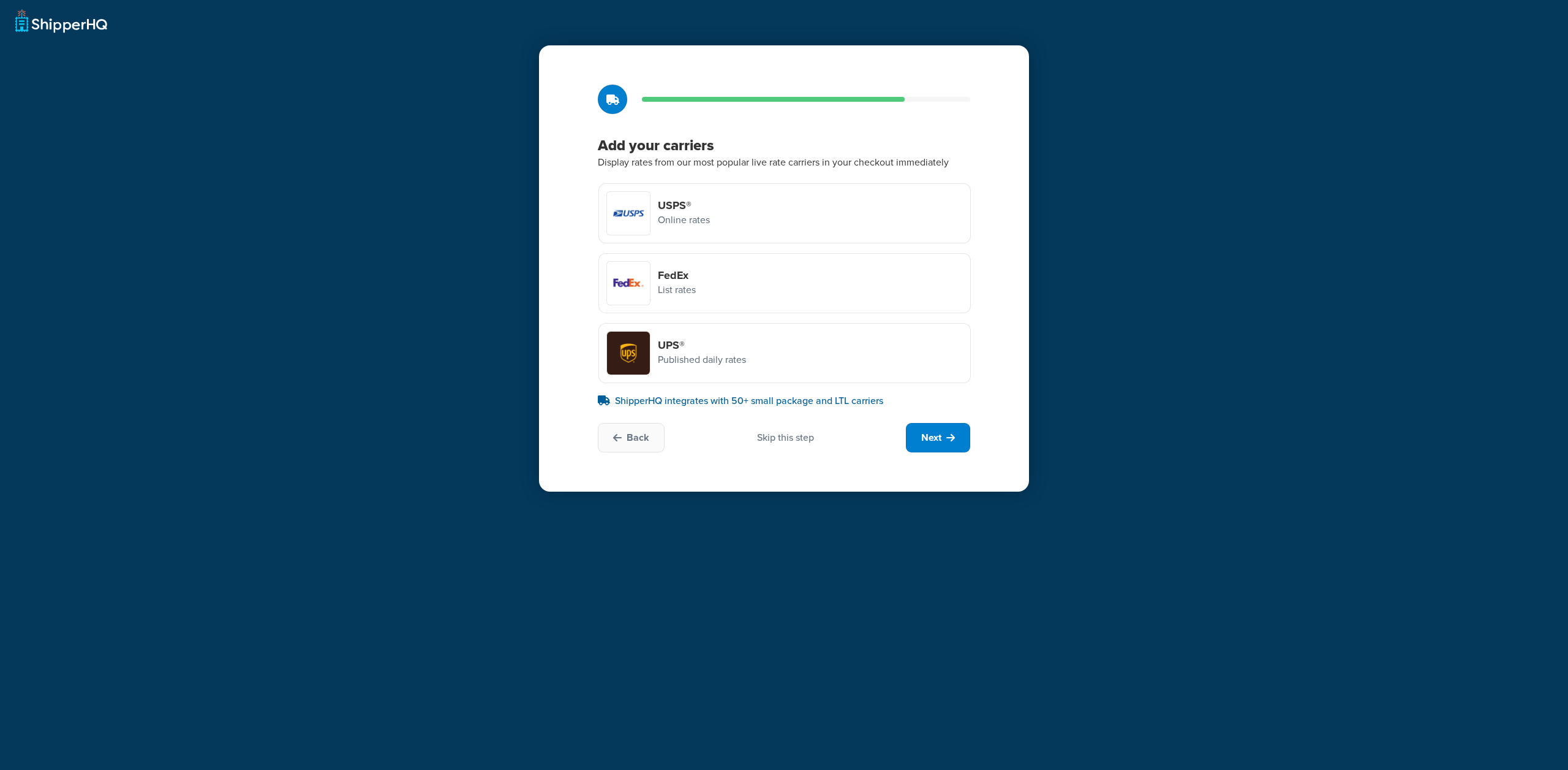
click at [938, 418] on div "Add your carriers Display rates from our most popular live rate carriers in you…" at bounding box center [783, 269] width 490 height 446
click at [938, 439] on span "Next" at bounding box center [931, 437] width 20 height 14
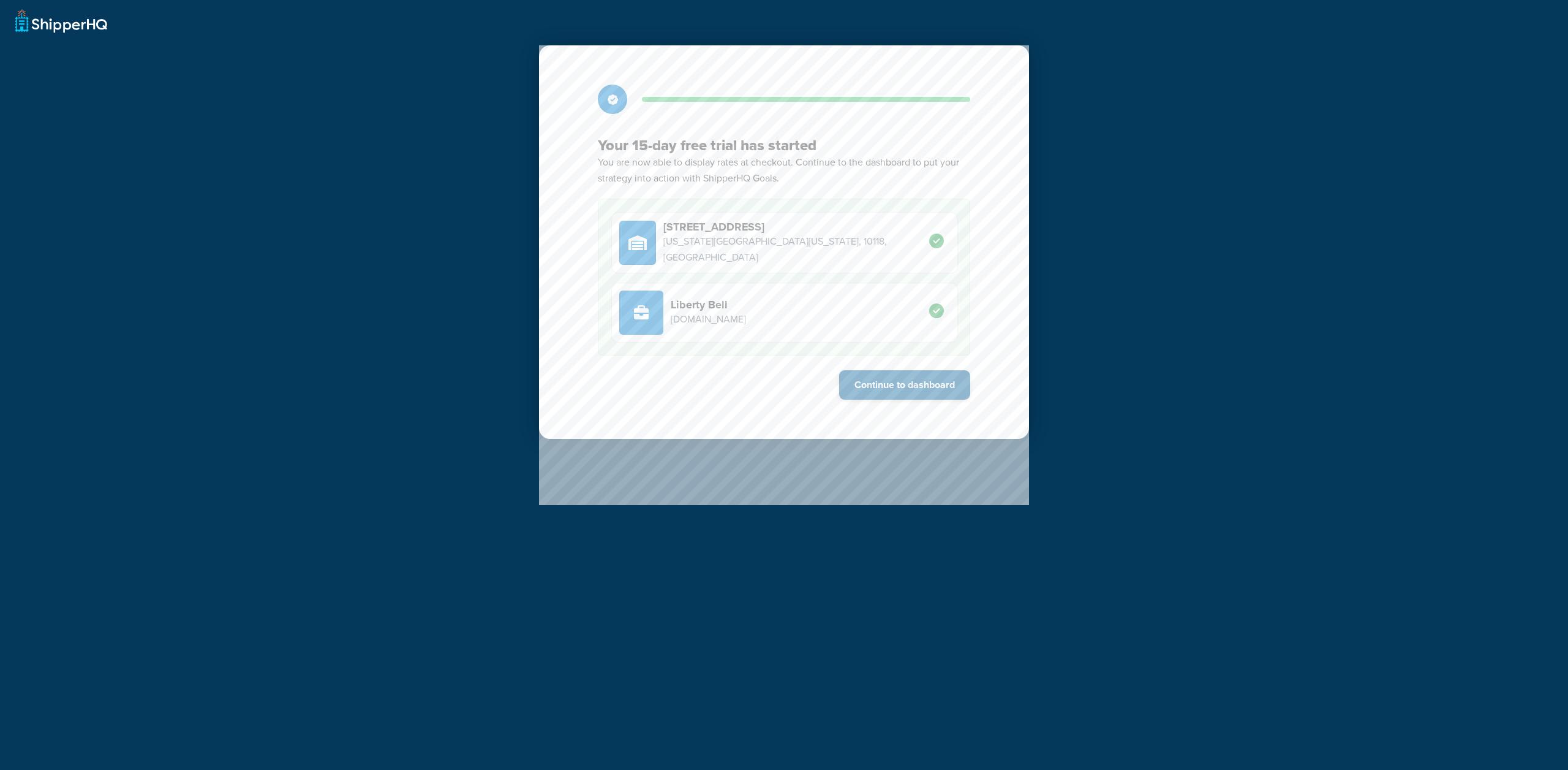
click at [909, 378] on button "Continue to dashboard" at bounding box center [904, 384] width 131 height 30
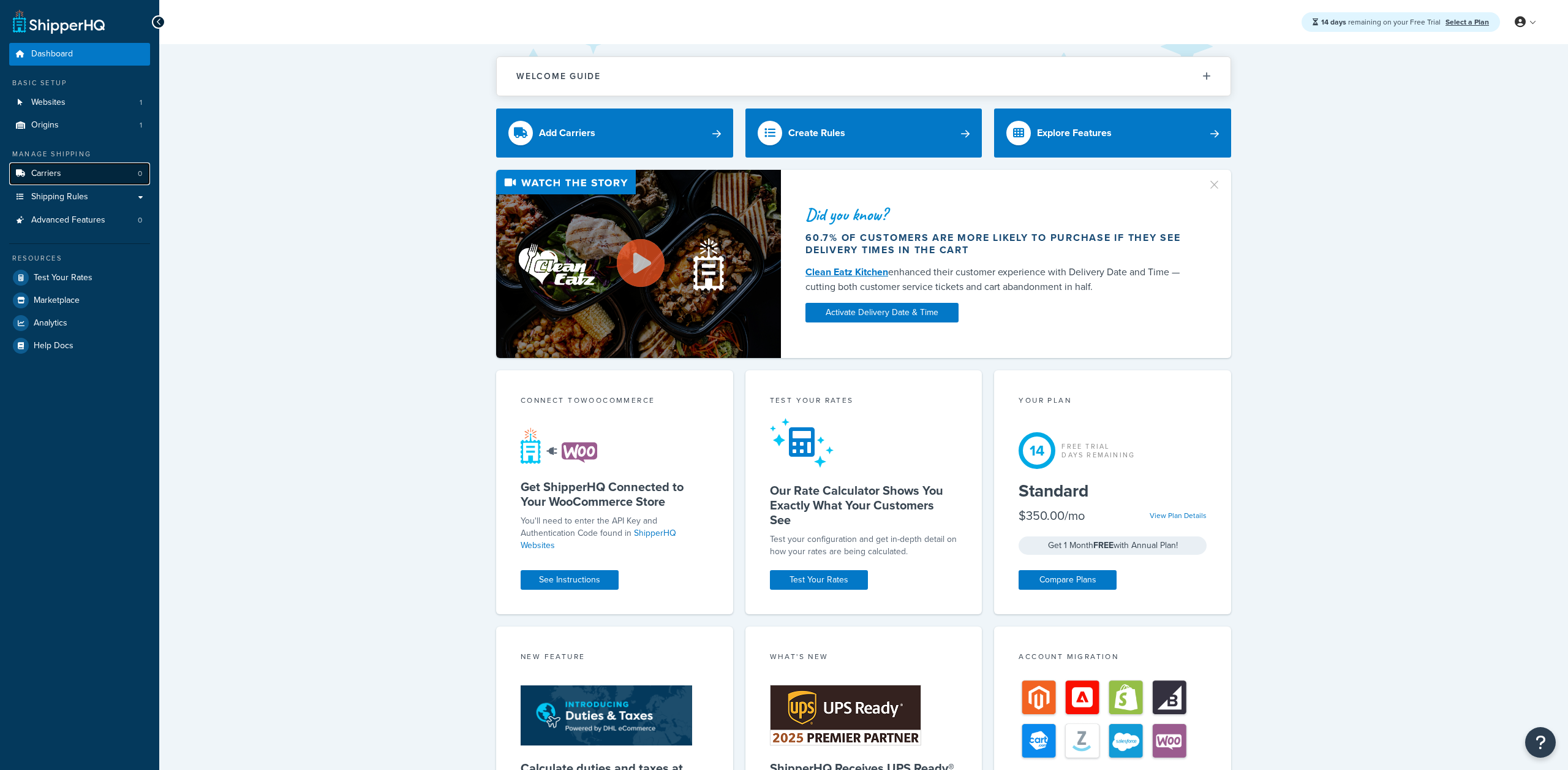
click at [119, 168] on link "Carriers 0" at bounding box center [79, 173] width 141 height 22
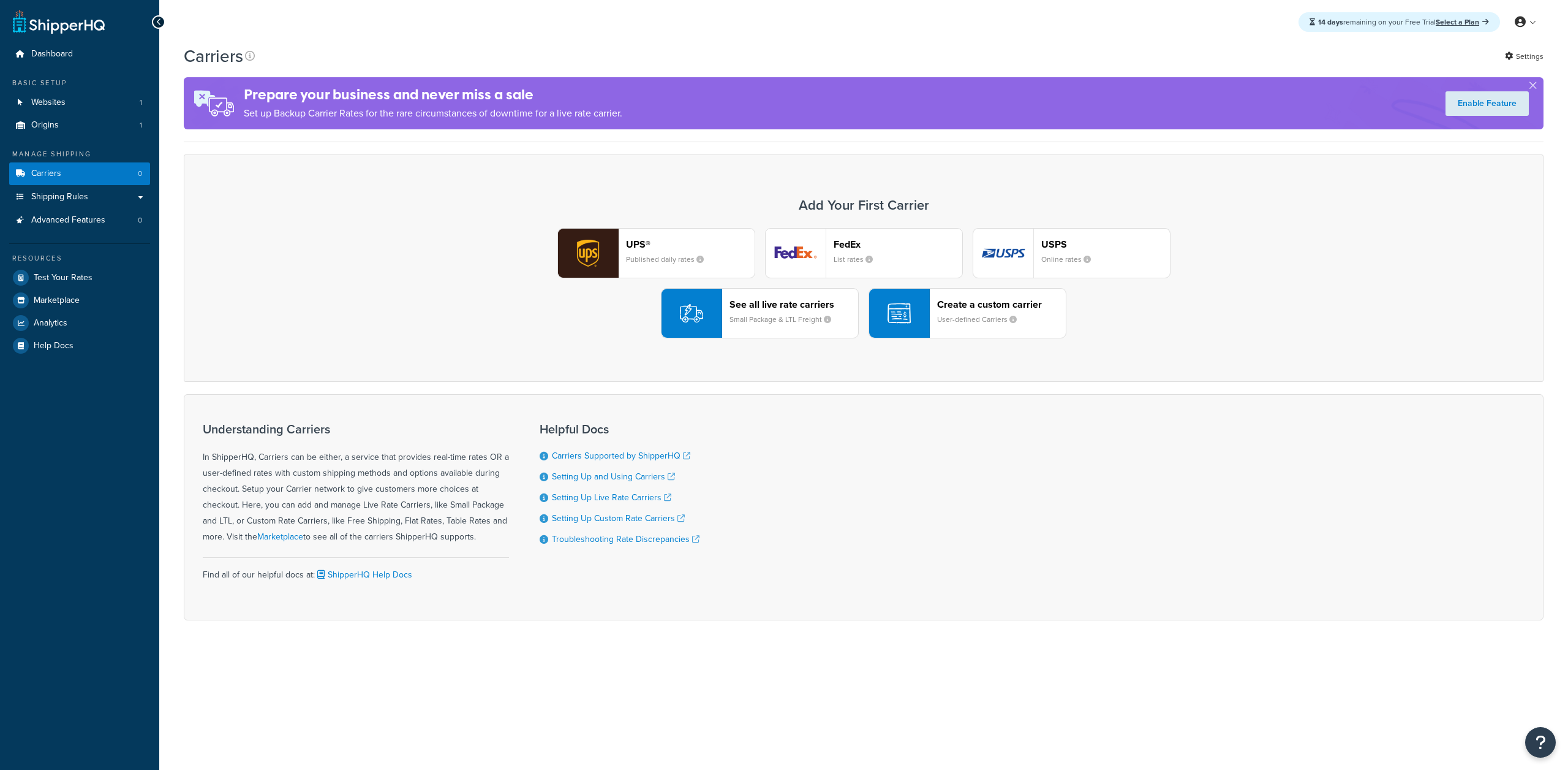
click at [825, 270] on img "button" at bounding box center [795, 253] width 60 height 49
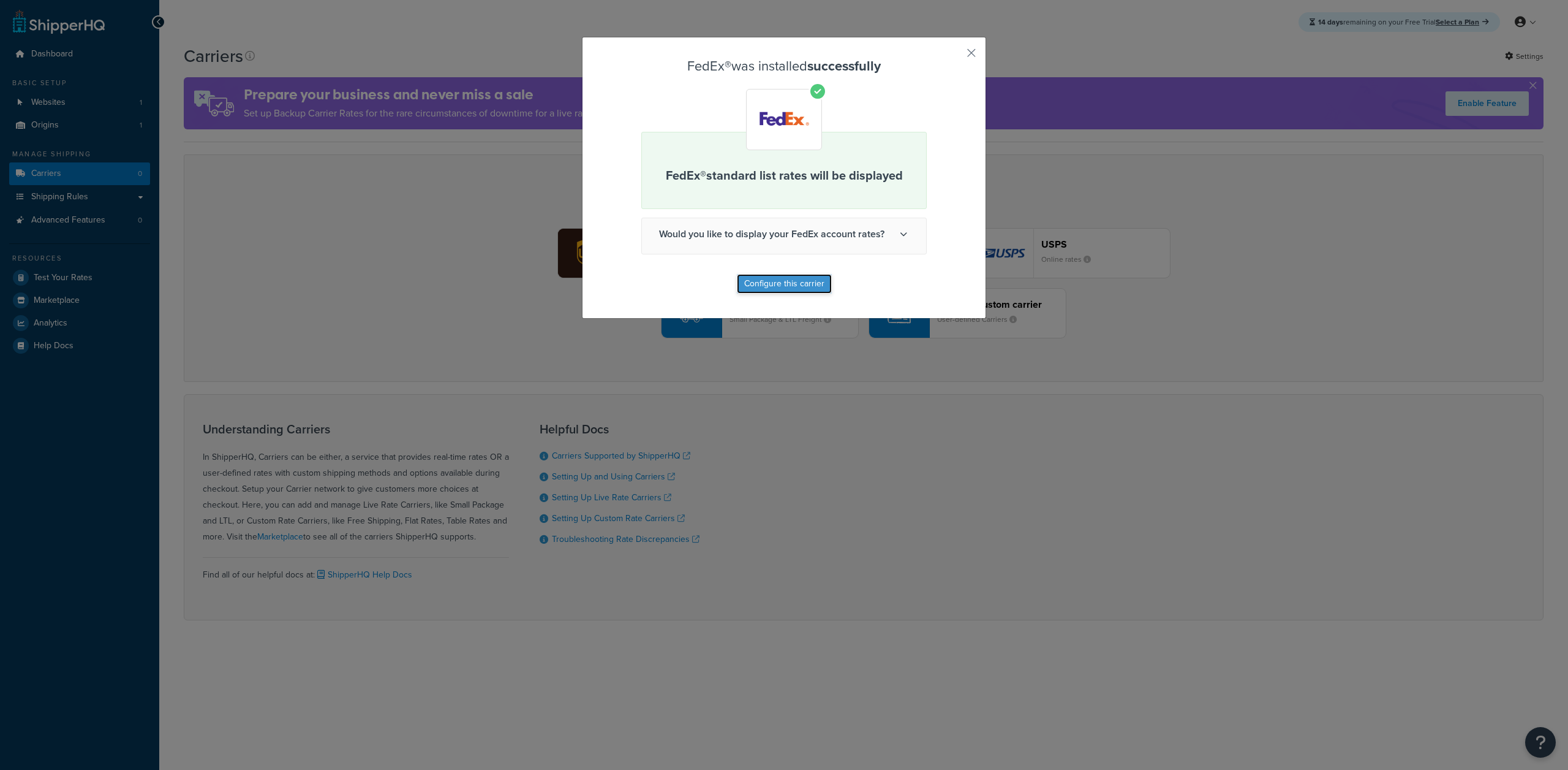
click at [785, 286] on button "Configure this carrier" at bounding box center [784, 283] width 95 height 19
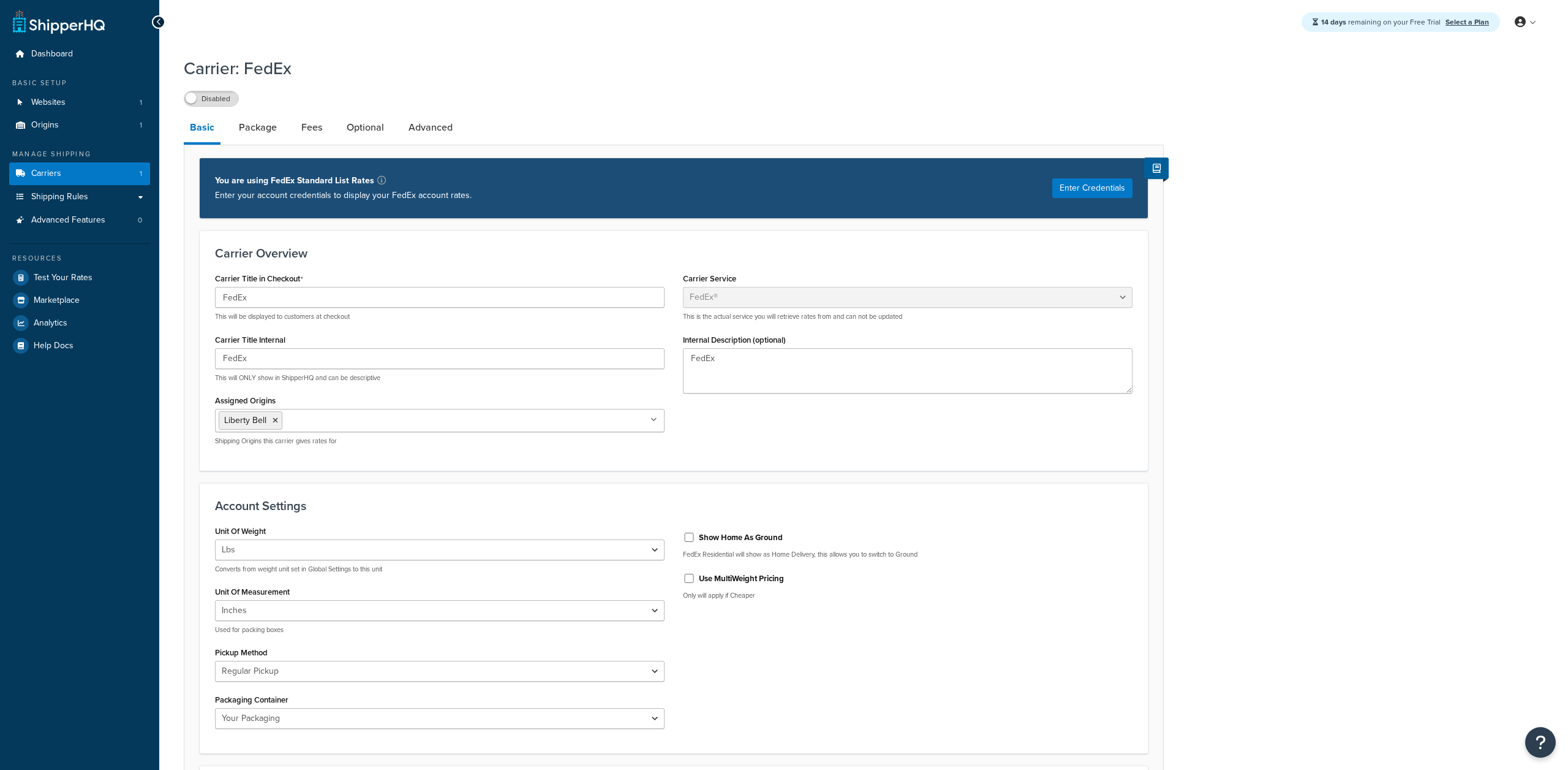
select select "fedEx"
select select "REGULAR_PICKUP"
select select "YOUR_PACKAGING"
click at [206, 95] on label "Disabled" at bounding box center [211, 99] width 54 height 14
click at [77, 105] on link "Websites 1" at bounding box center [79, 103] width 141 height 22
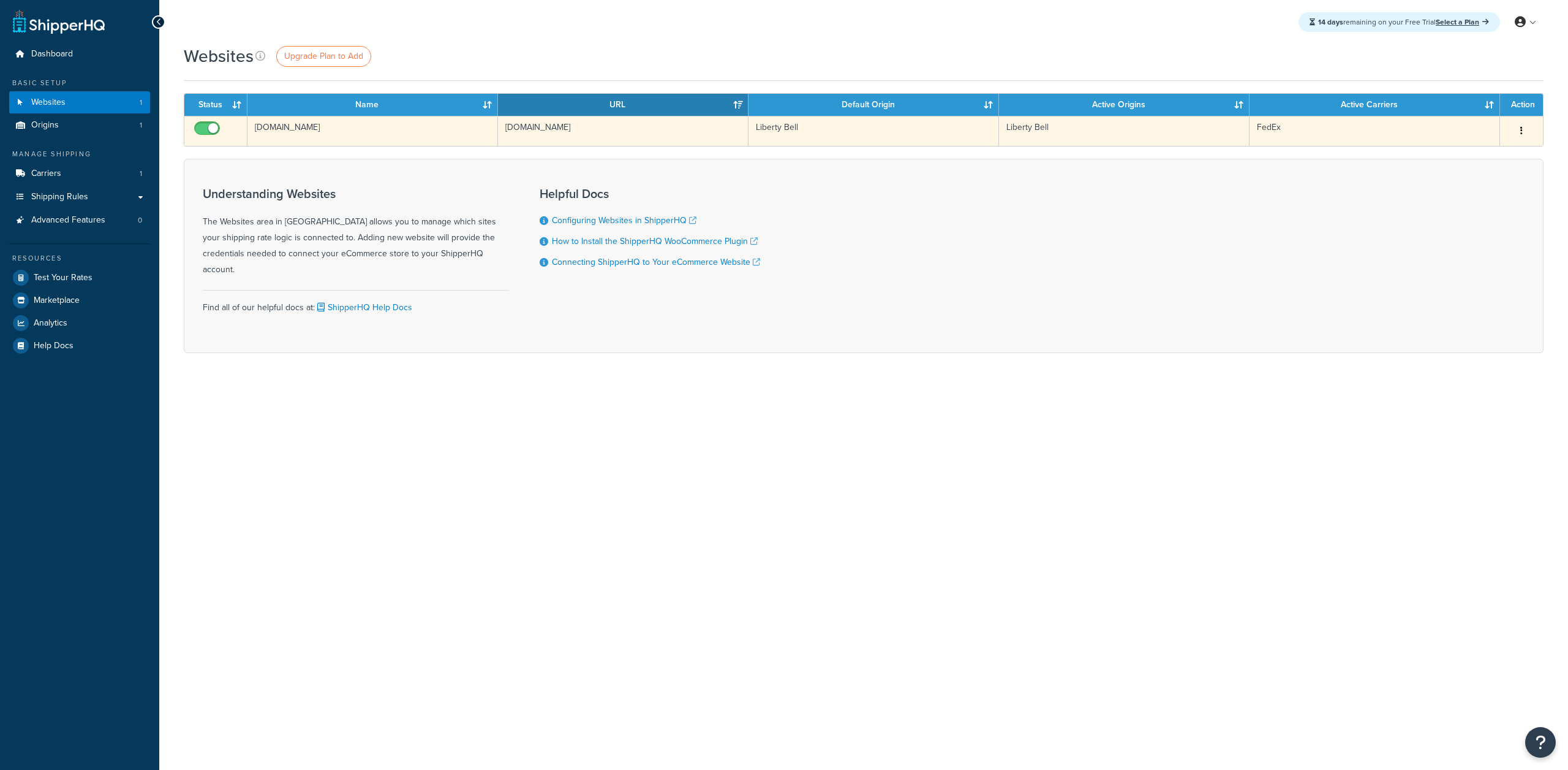
click at [211, 132] on input "checkbox" at bounding box center [208, 131] width 34 height 15
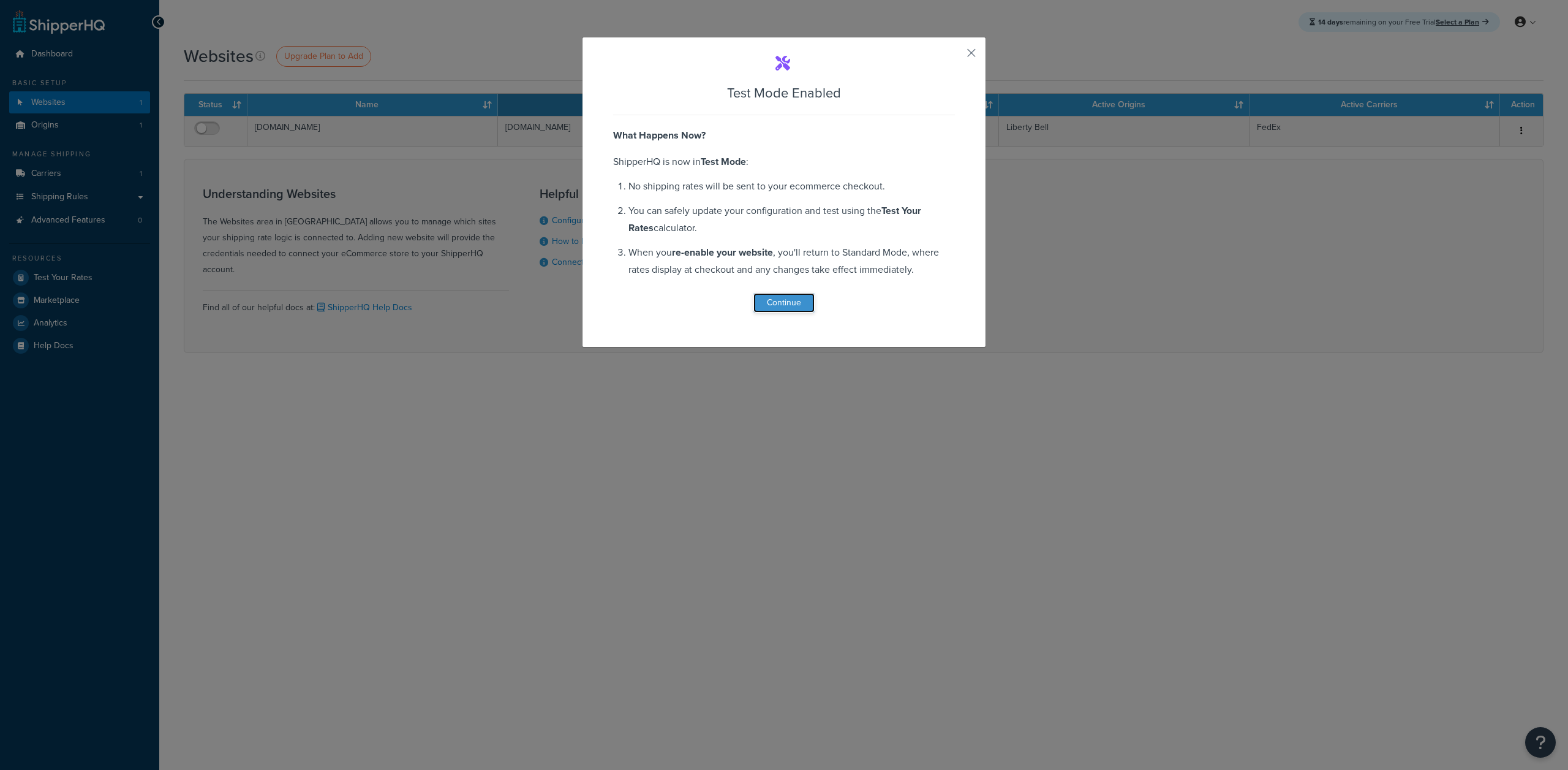
click at [781, 302] on button "Continue" at bounding box center [784, 302] width 61 height 19
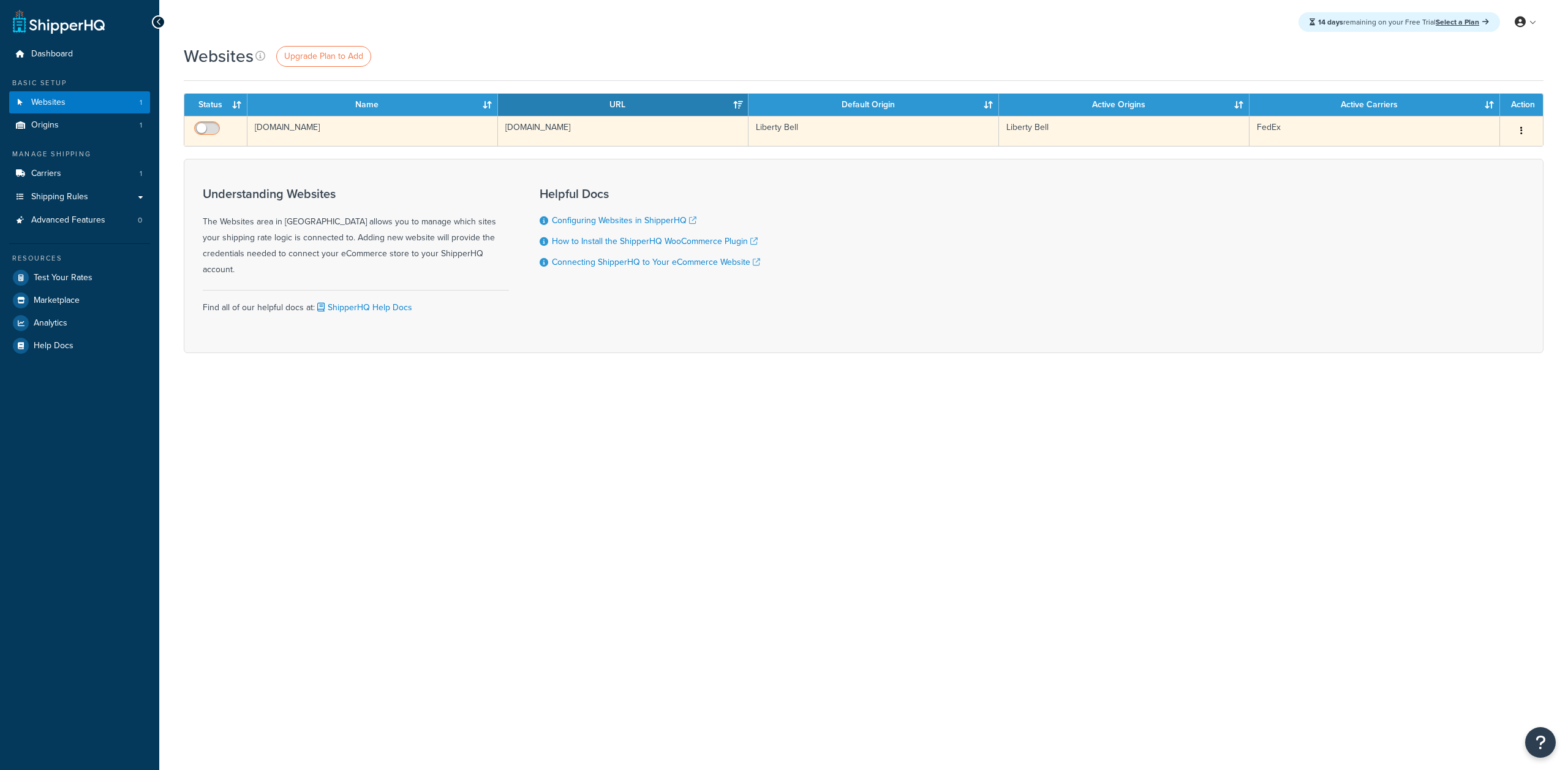
click at [205, 127] on input "checkbox" at bounding box center [208, 131] width 34 height 15
checkbox input "true"
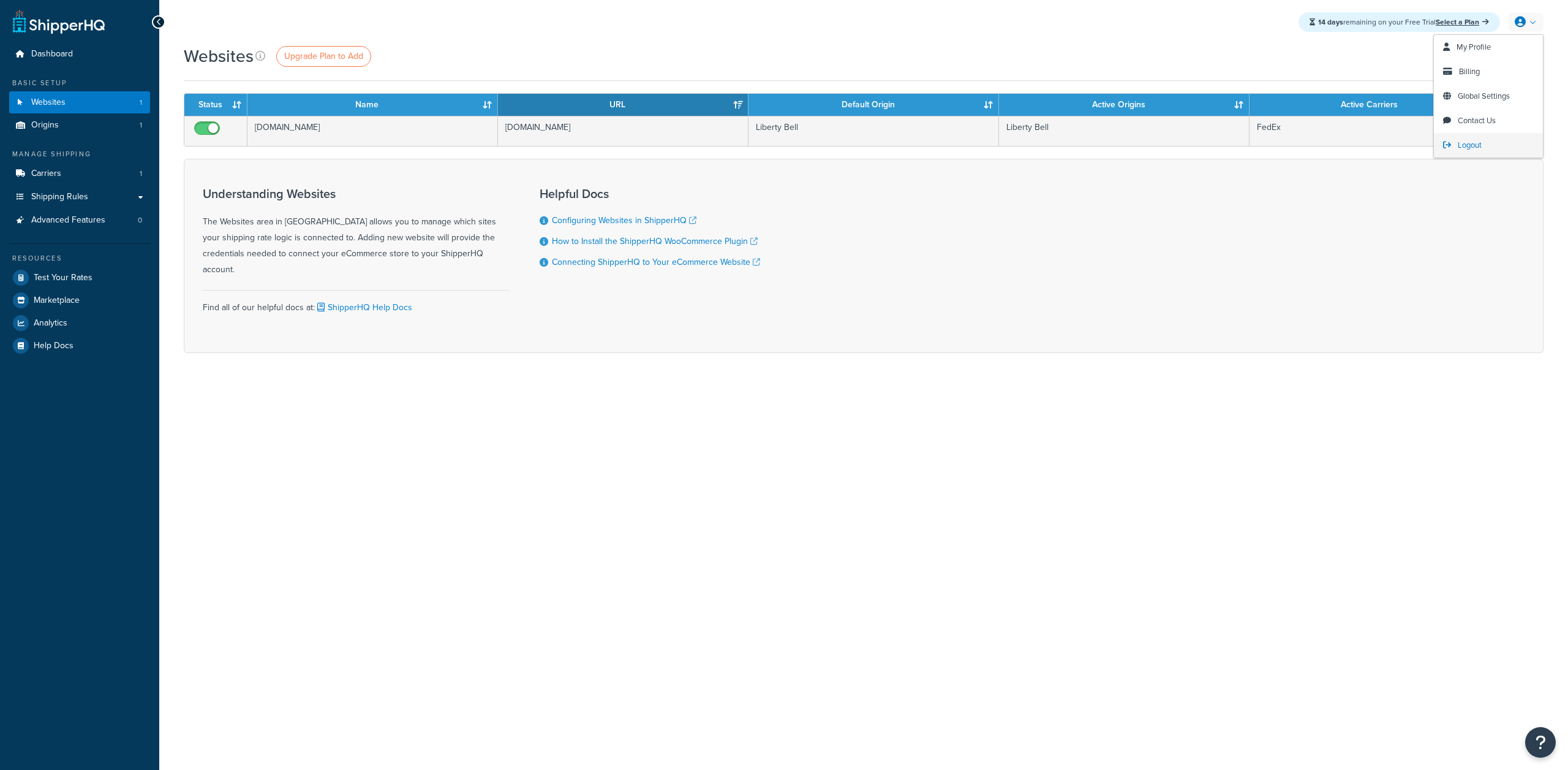
click at [1462, 142] on span "Logout" at bounding box center [1469, 144] width 24 height 12
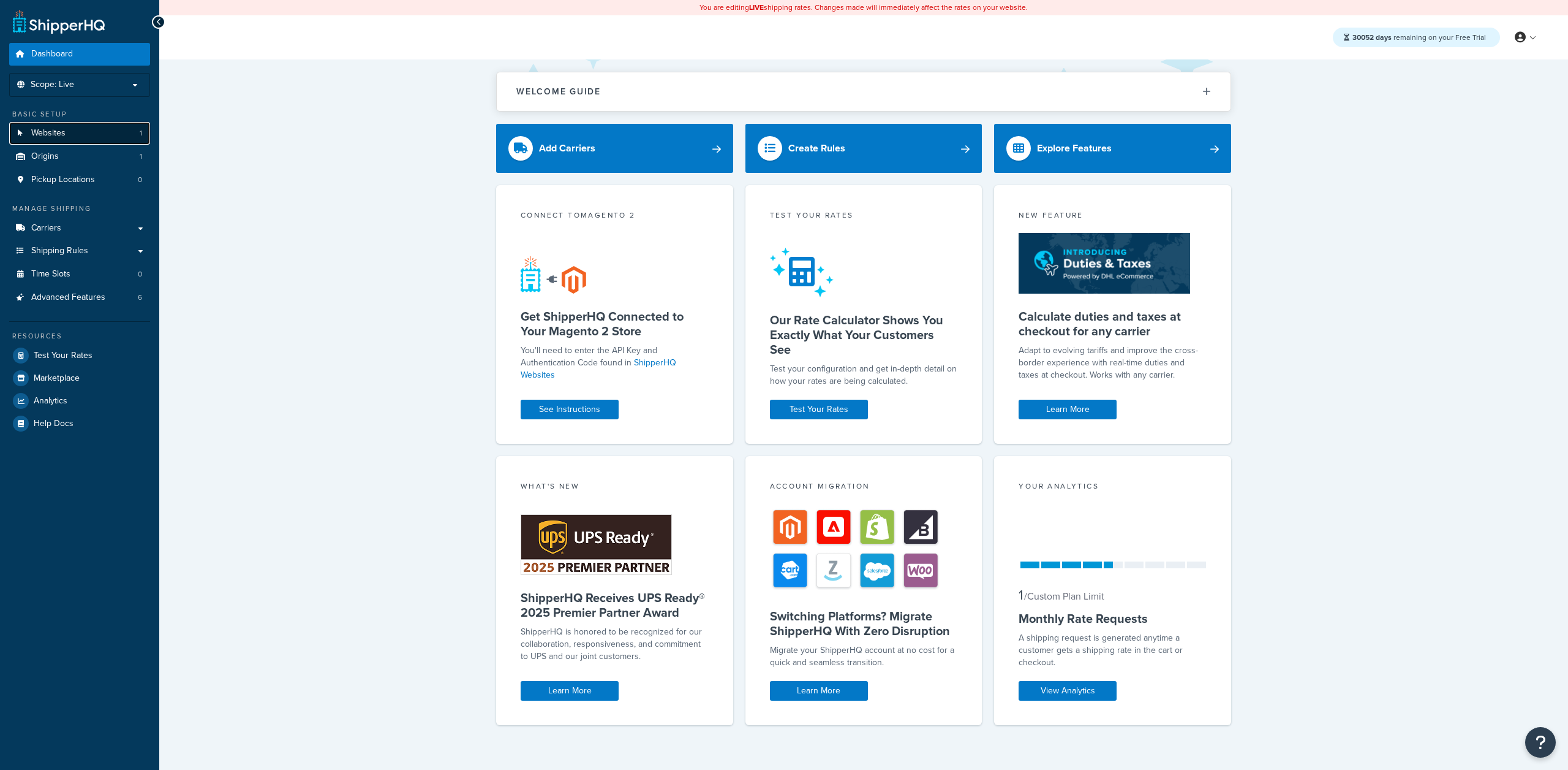
click at [124, 128] on link "Websites 1" at bounding box center [79, 133] width 141 height 22
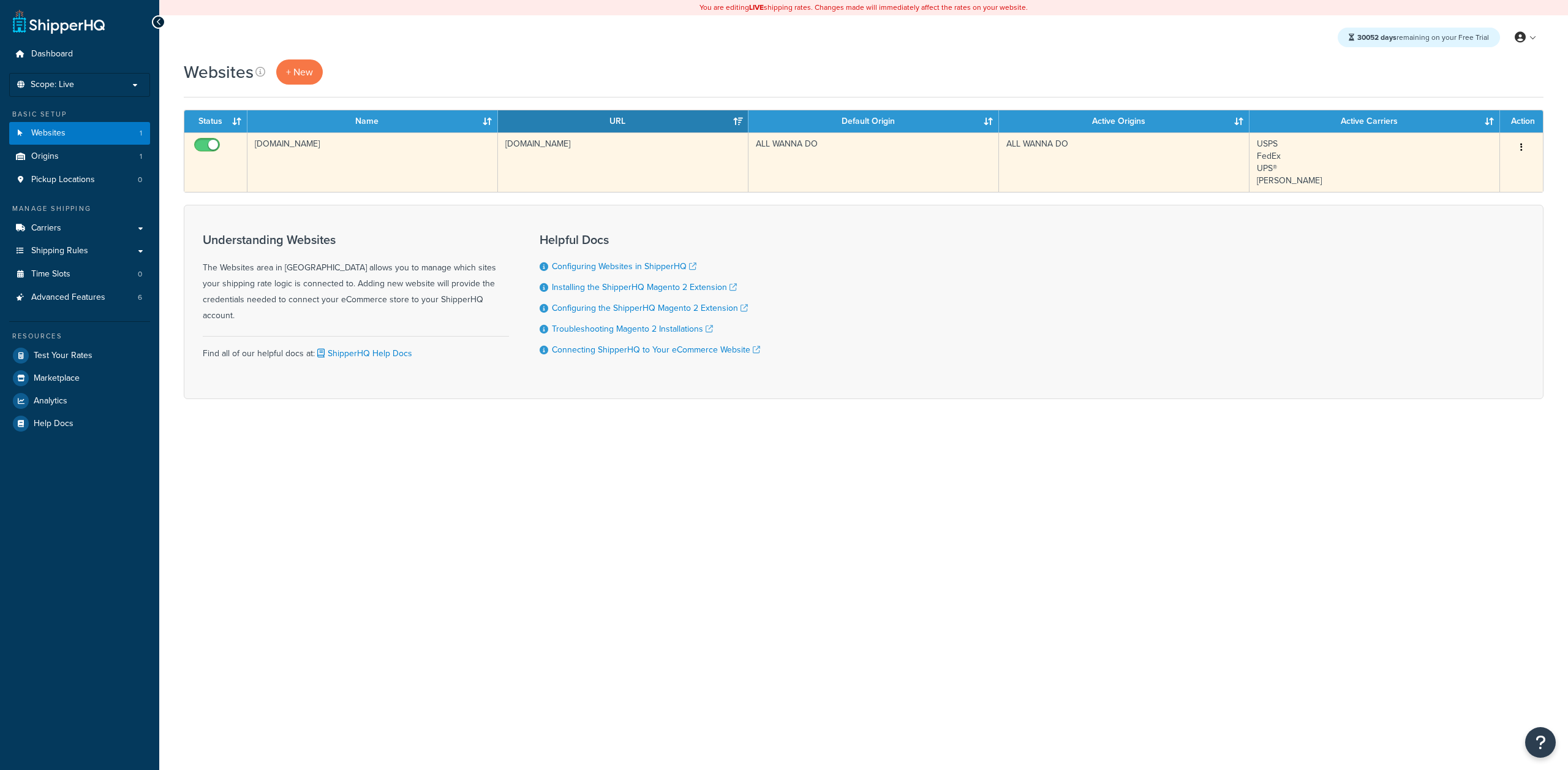
click at [208, 145] on input "checkbox" at bounding box center [208, 148] width 34 height 15
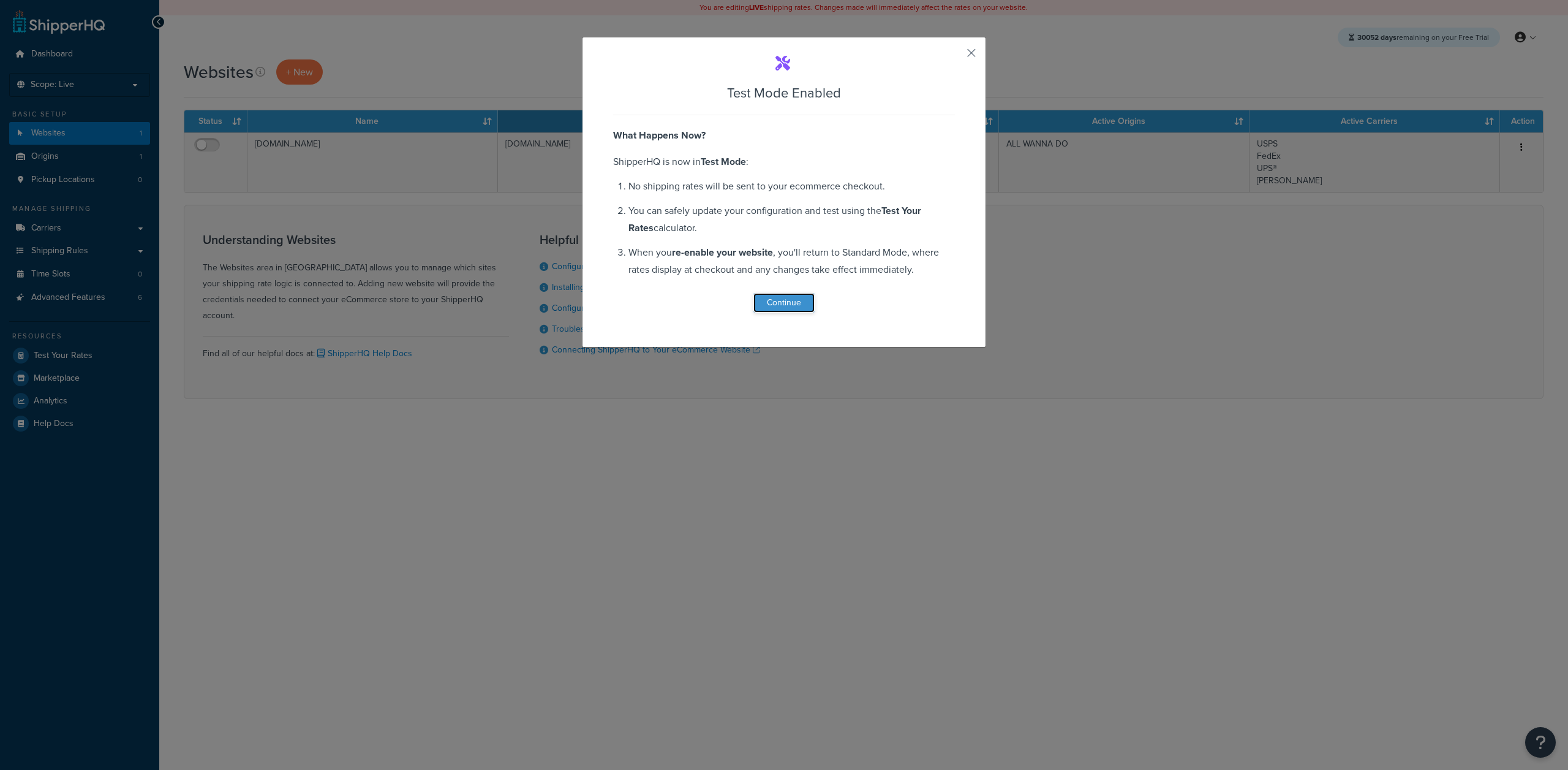
click at [789, 297] on button "Continue" at bounding box center [784, 302] width 61 height 19
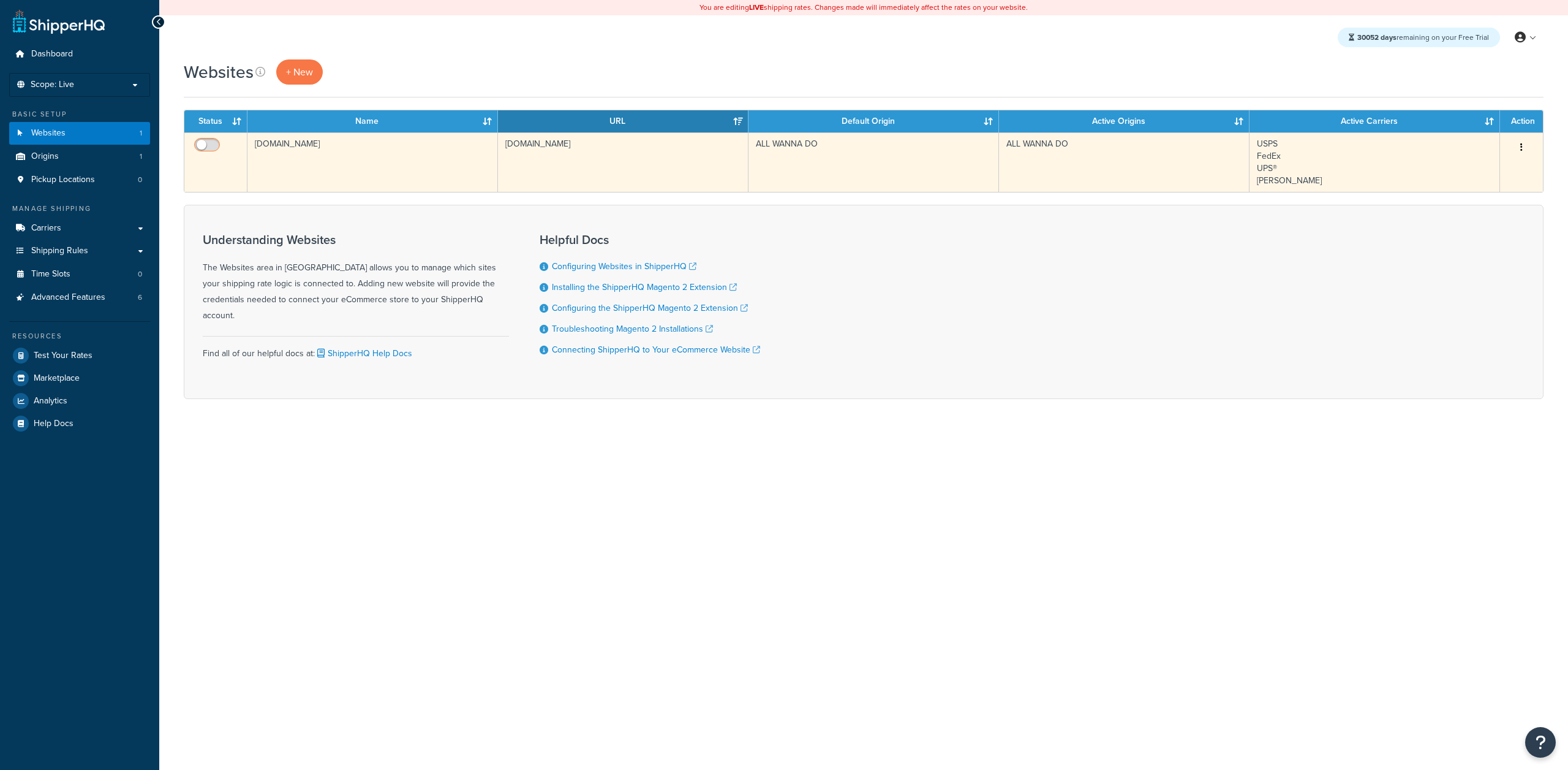
click at [212, 147] on input "checkbox" at bounding box center [208, 148] width 34 height 15
checkbox input "true"
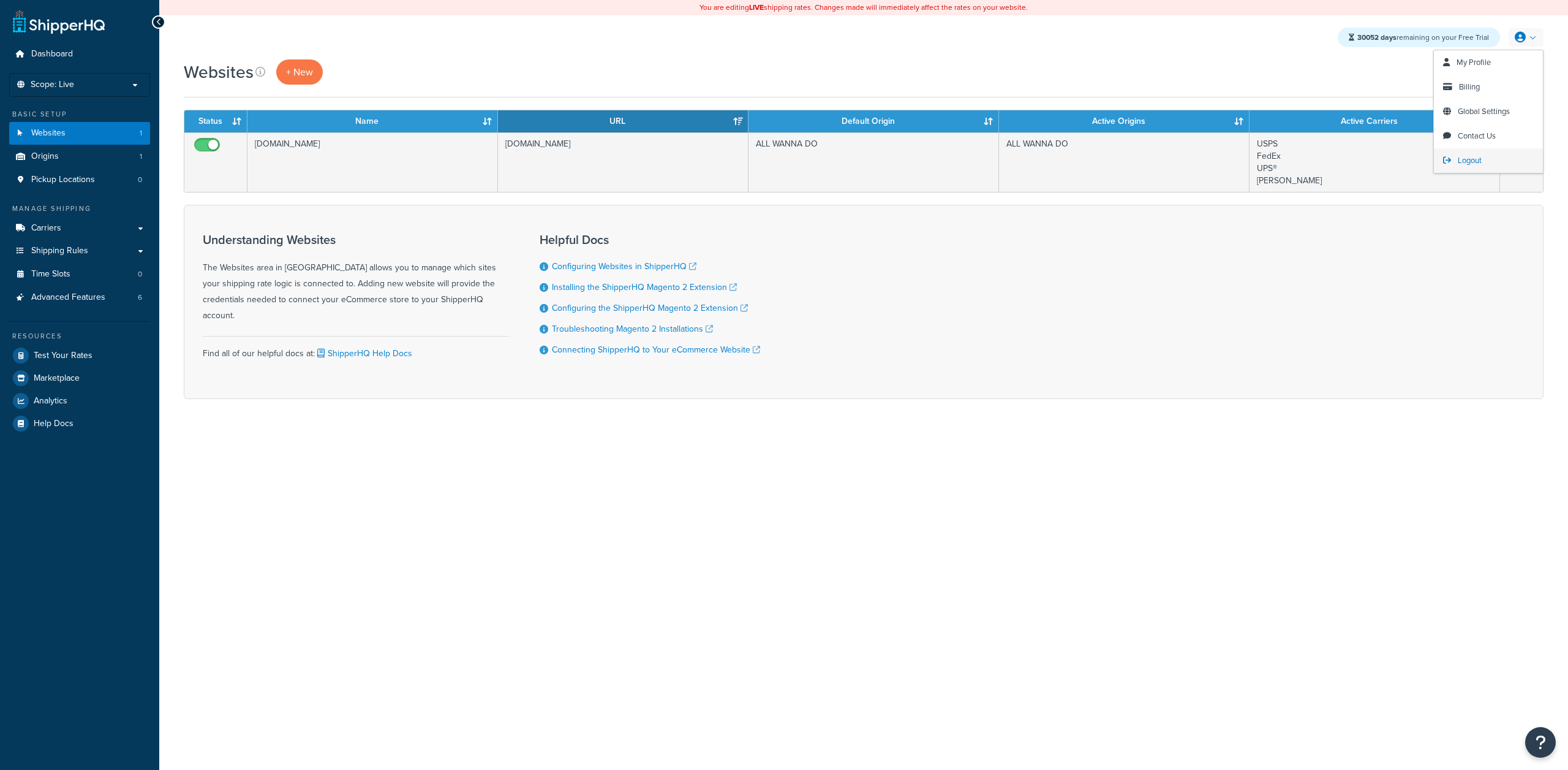
click at [1455, 167] on link "Logout" at bounding box center [1488, 160] width 109 height 25
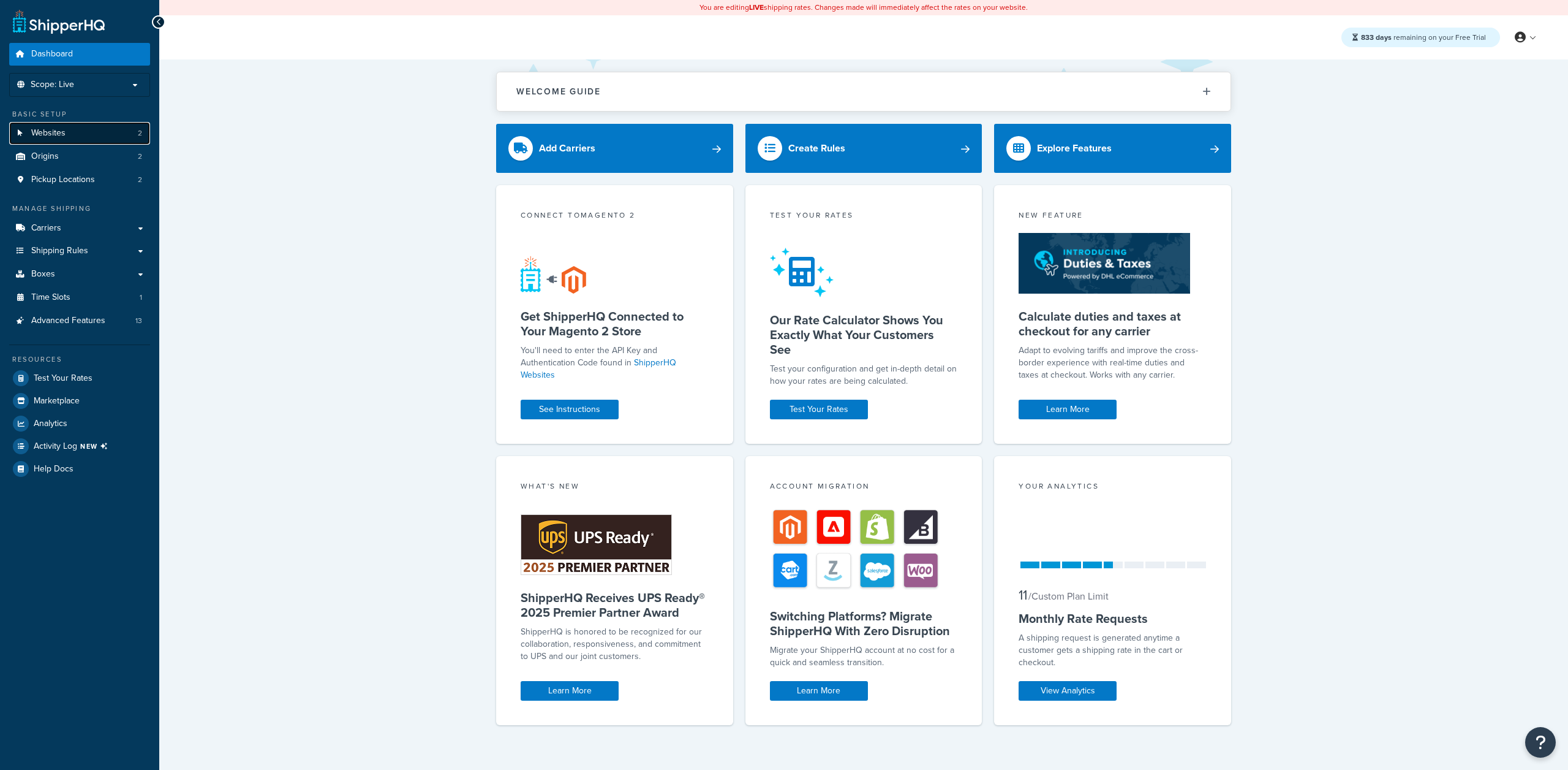
click at [106, 126] on link "Websites 2" at bounding box center [79, 133] width 141 height 22
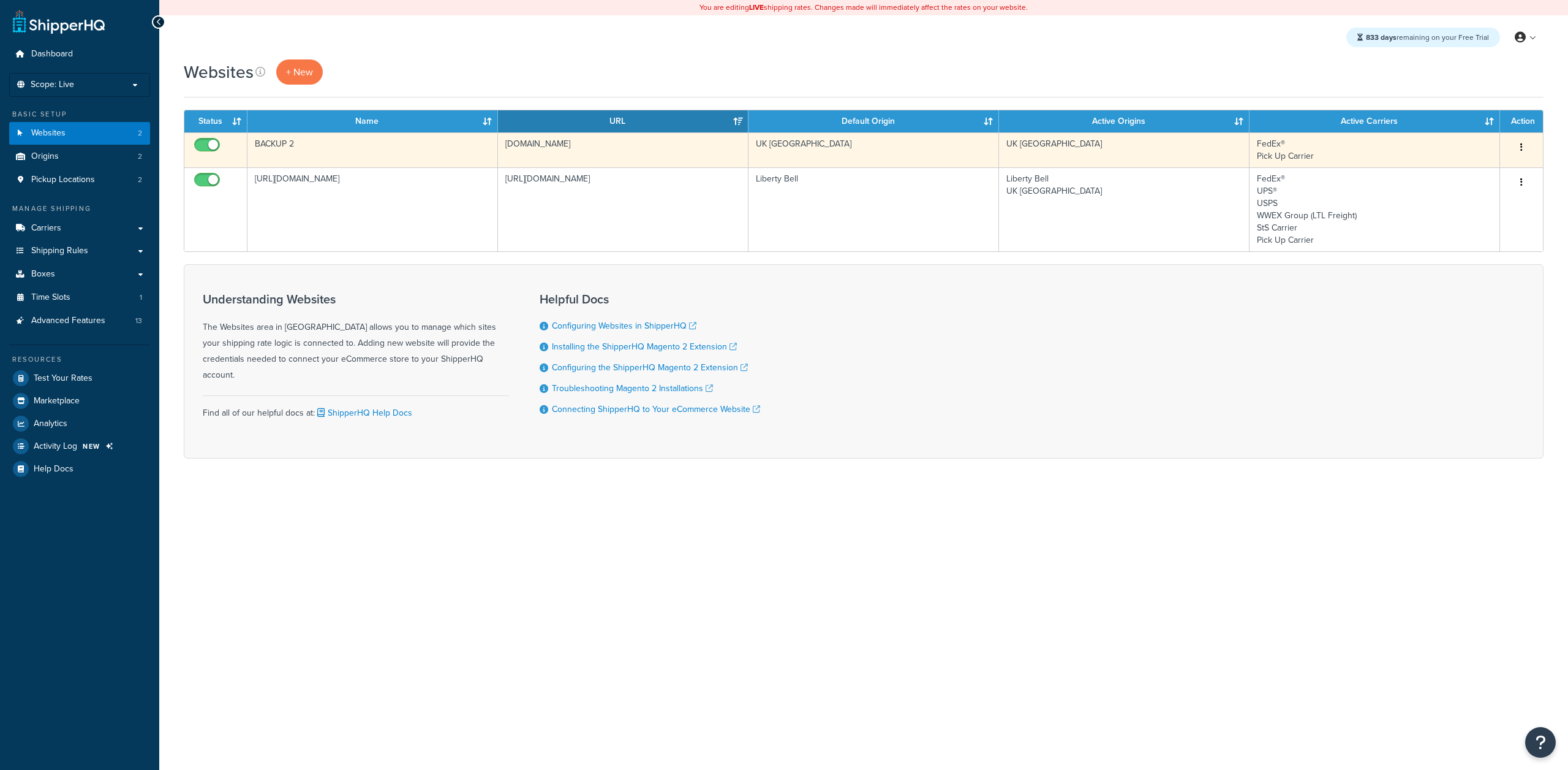
click at [595, 147] on td "[DOMAIN_NAME]" at bounding box center [623, 150] width 250 height 35
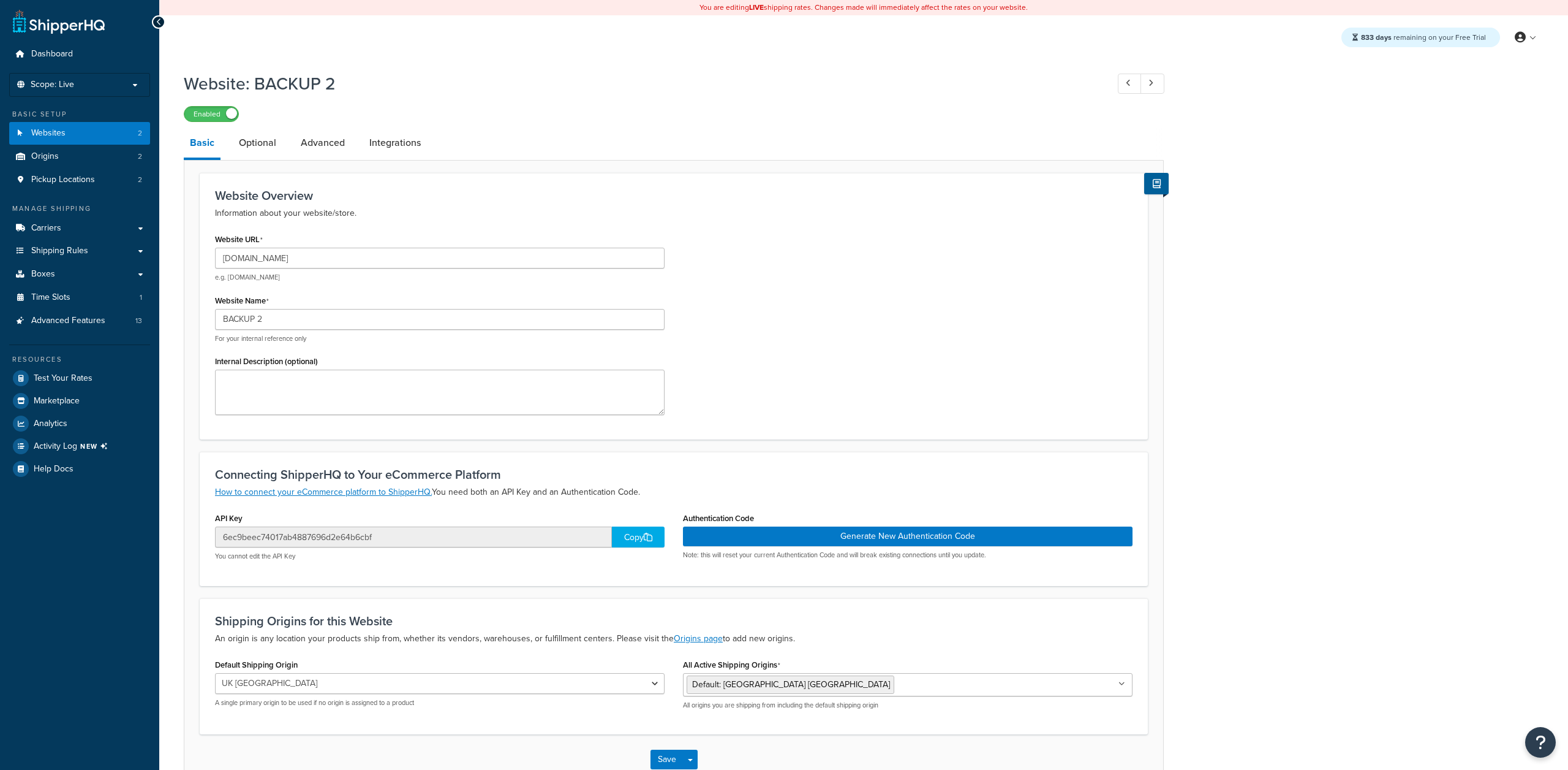
select select "144707"
click at [1546, 746] on button "Open Resource Center" at bounding box center [1541, 743] width 34 height 34
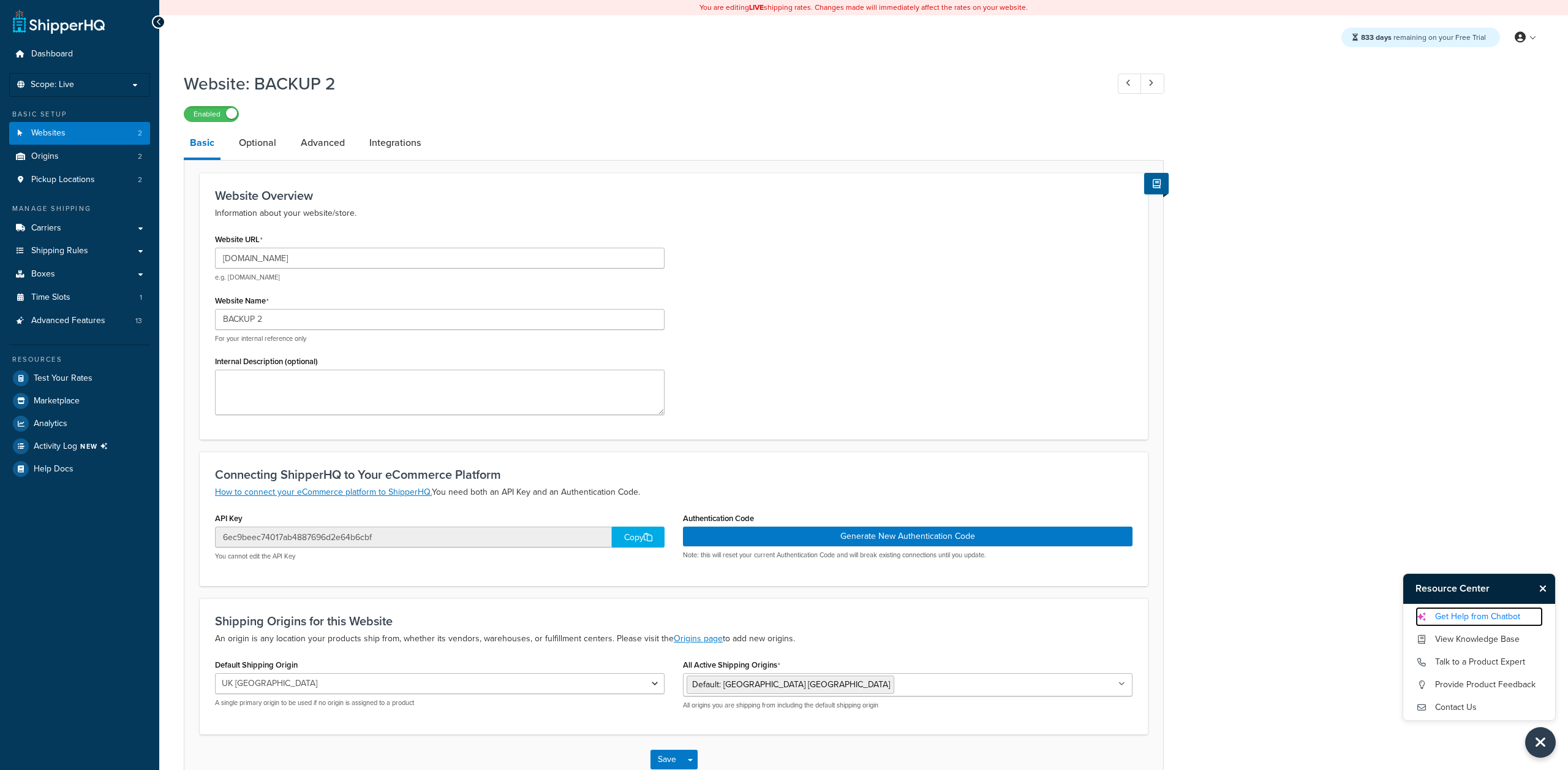
click at [1457, 614] on link "Get Help from Chatbot" at bounding box center [1478, 616] width 127 height 19
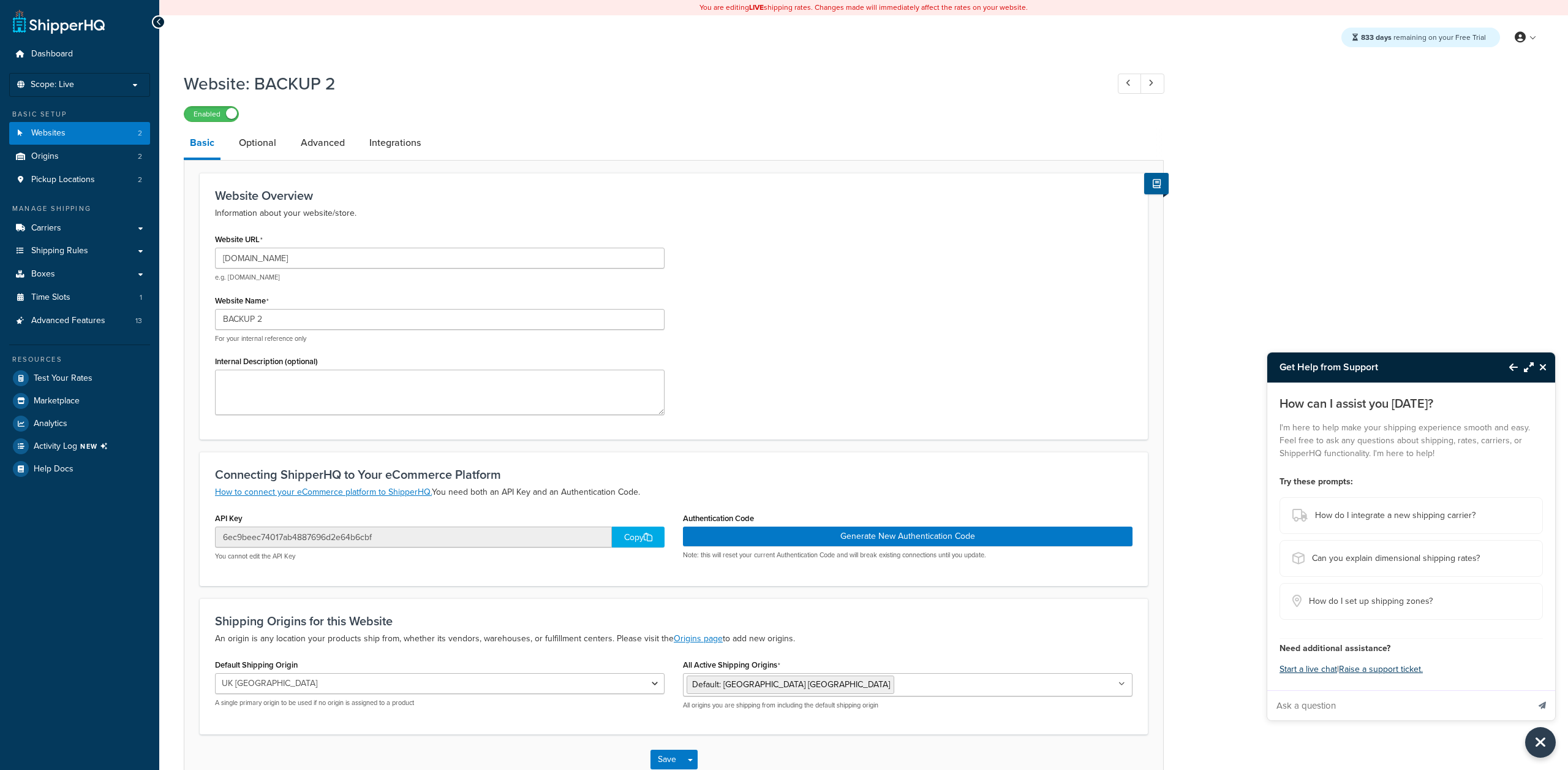
click at [1361, 699] on input "Ask a question" at bounding box center [1397, 705] width 261 height 30
click at [1364, 511] on span "How do I integrate a new shipping carrier?" at bounding box center [1395, 515] width 160 height 17
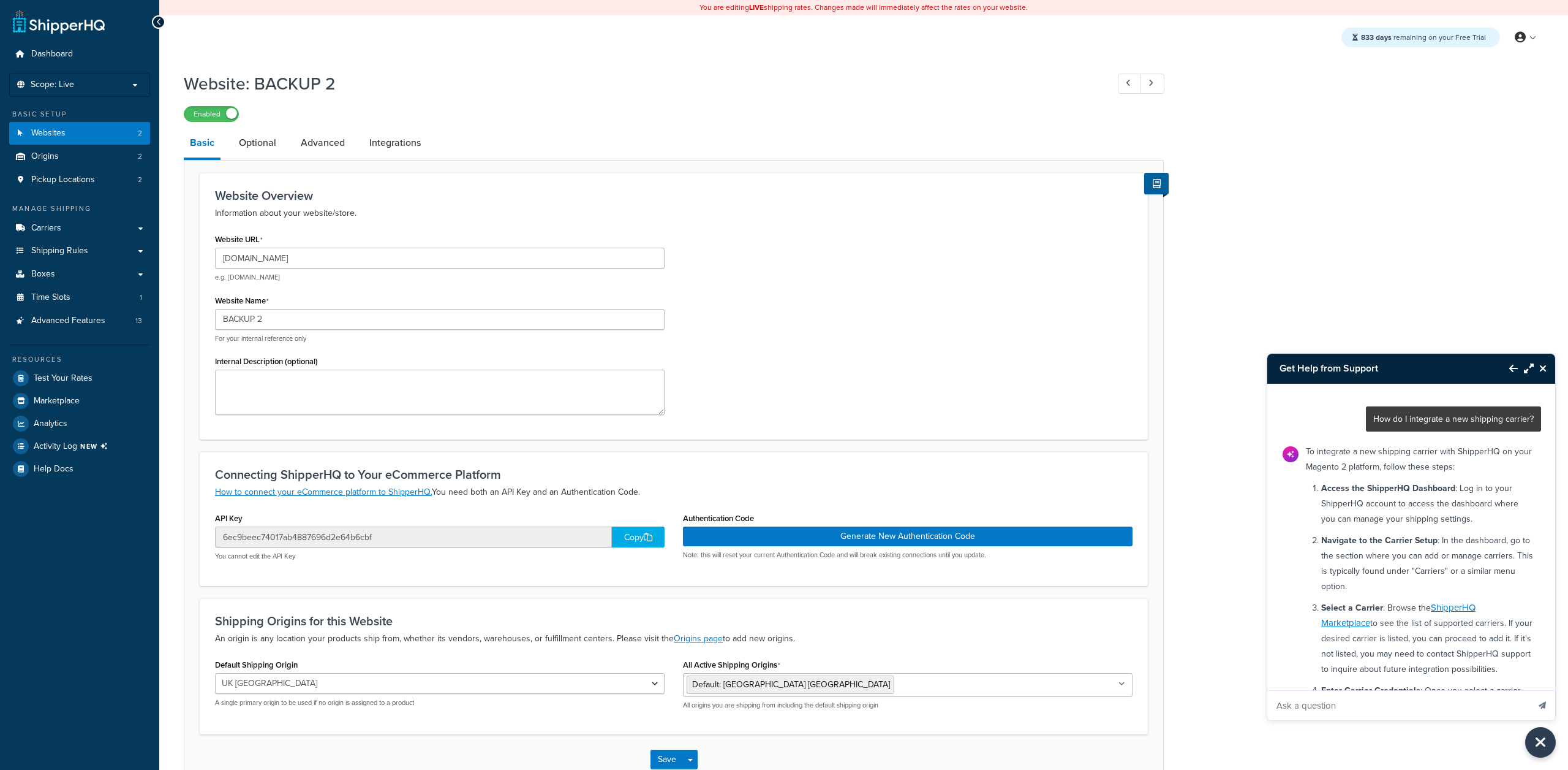
scroll to position [382, 0]
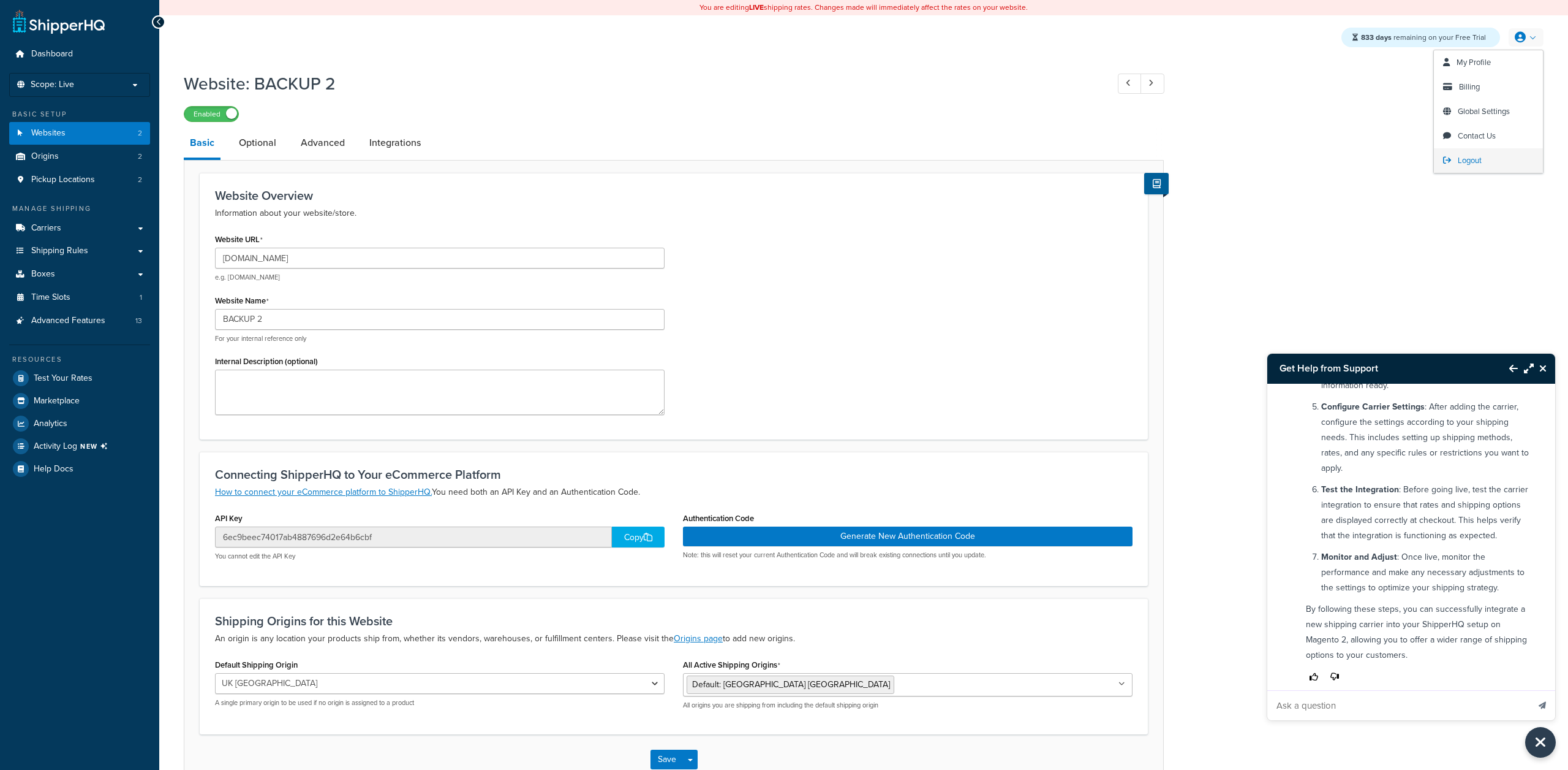
click at [1465, 155] on link "Logout" at bounding box center [1488, 160] width 109 height 25
